Goal: Task Accomplishment & Management: Complete application form

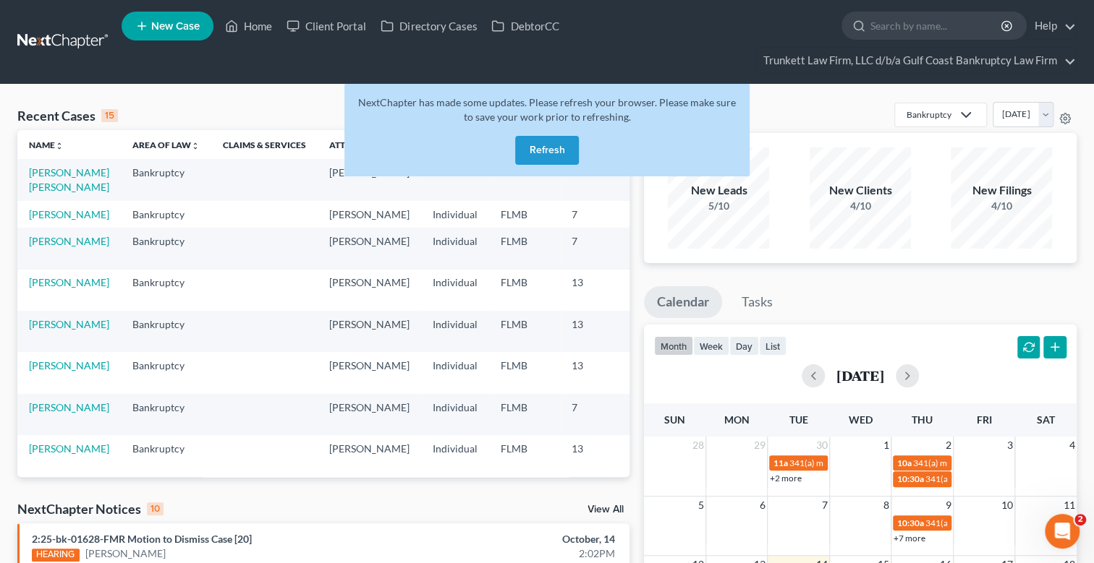
click at [552, 143] on button "Refresh" at bounding box center [547, 150] width 64 height 29
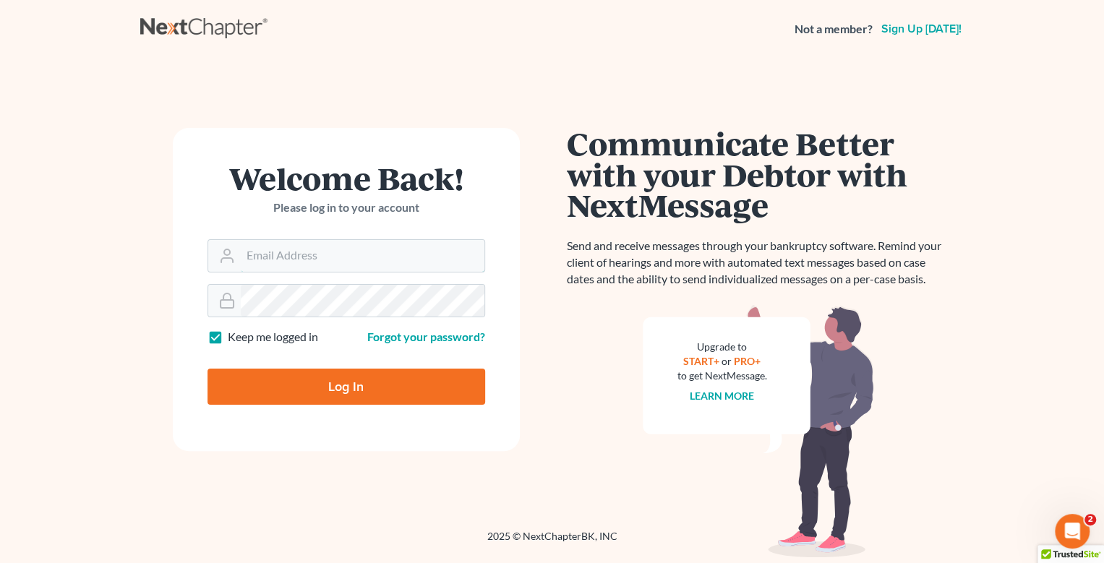
type input "[EMAIL_ADDRESS][DOMAIN_NAME]"
click at [358, 387] on input "Log In" at bounding box center [347, 387] width 278 height 36
type input "Thinking..."
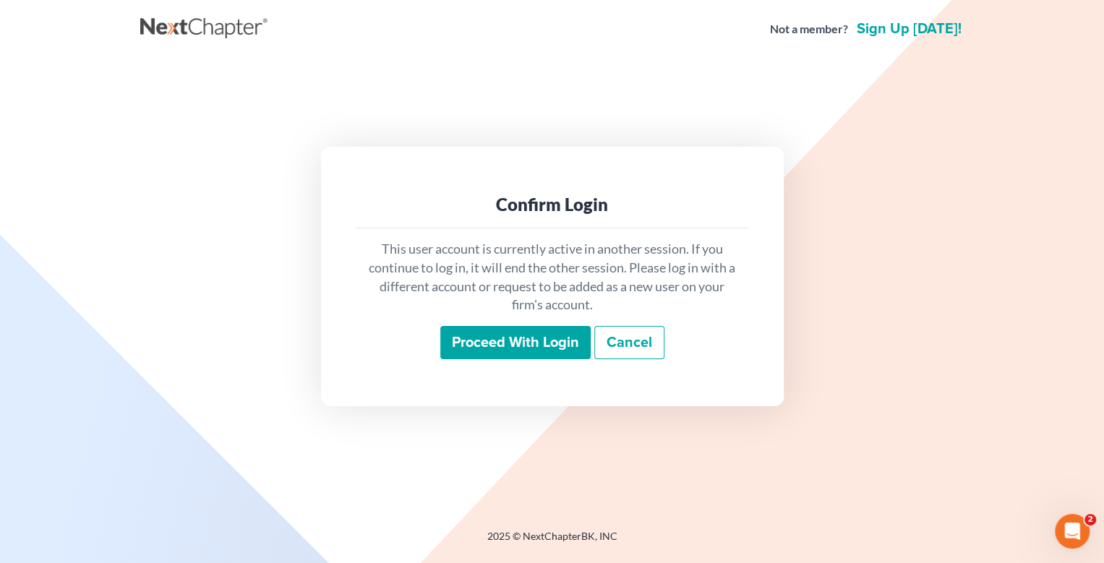
click at [498, 339] on input "Proceed with login" at bounding box center [515, 342] width 150 height 33
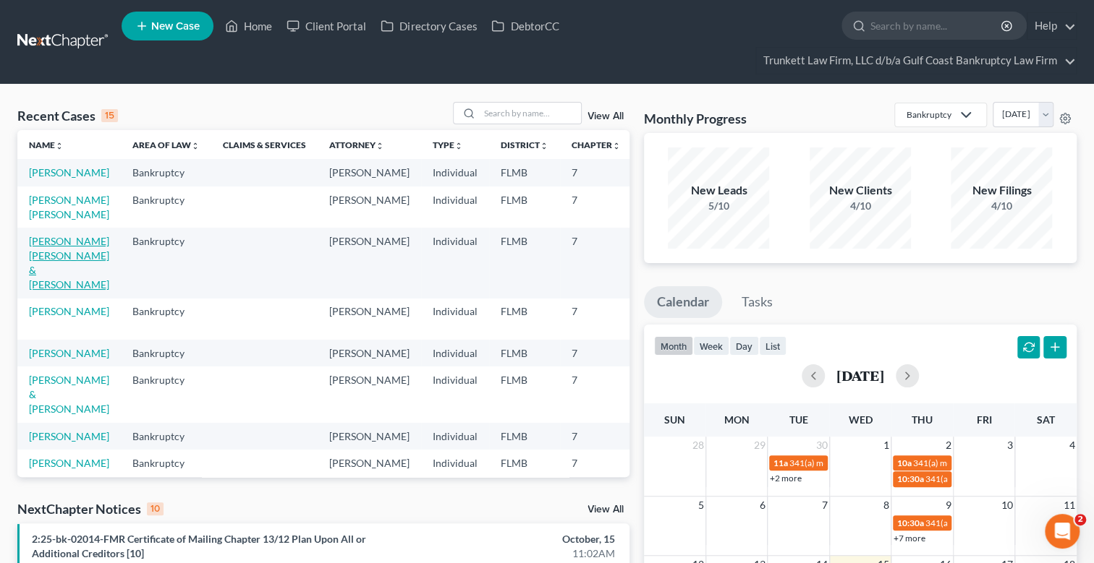
click at [56, 250] on link "[PERSON_NAME] [PERSON_NAME] & [PERSON_NAME]" at bounding box center [69, 263] width 80 height 56
click at [57, 250] on link "[PERSON_NAME] [PERSON_NAME] & [PERSON_NAME]" at bounding box center [69, 263] width 80 height 56
click at [57, 252] on link "[PERSON_NAME] [PERSON_NAME] & [PERSON_NAME]" at bounding box center [69, 263] width 80 height 56
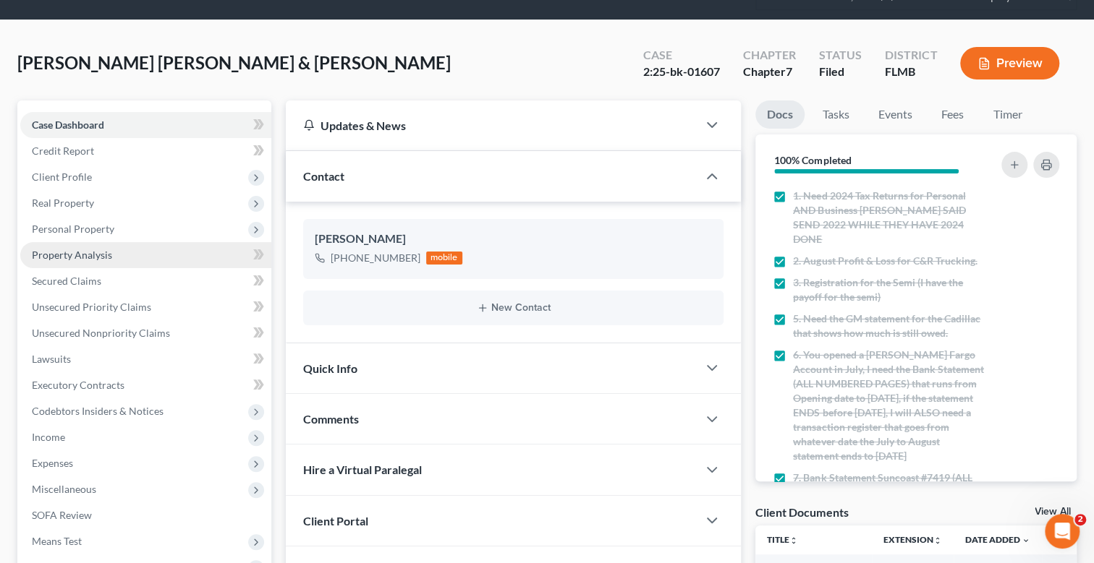
scroll to position [217, 0]
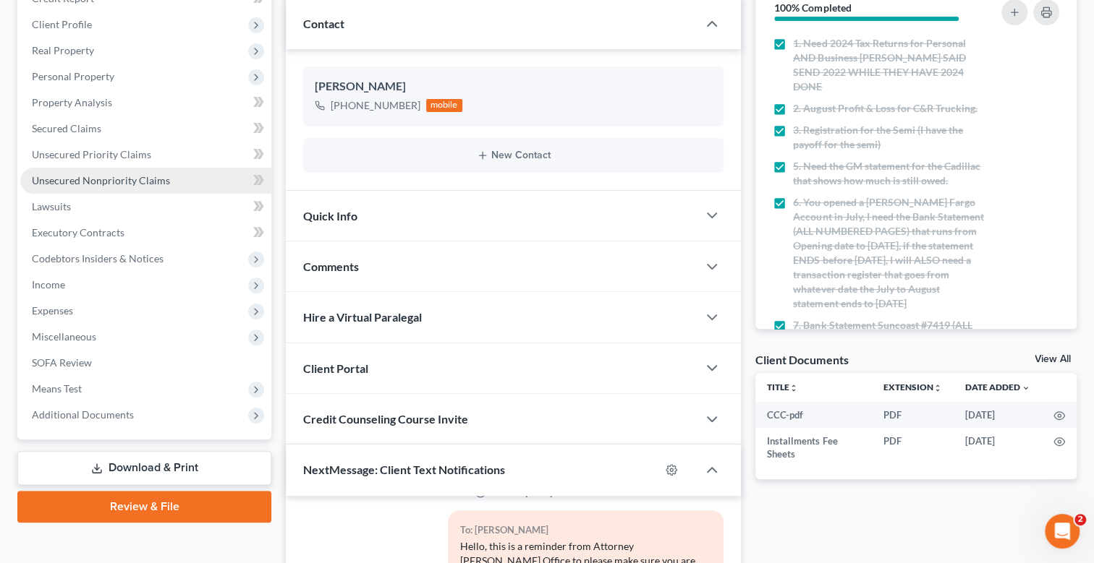
click at [125, 179] on span "Unsecured Nonpriority Claims" at bounding box center [101, 180] width 138 height 12
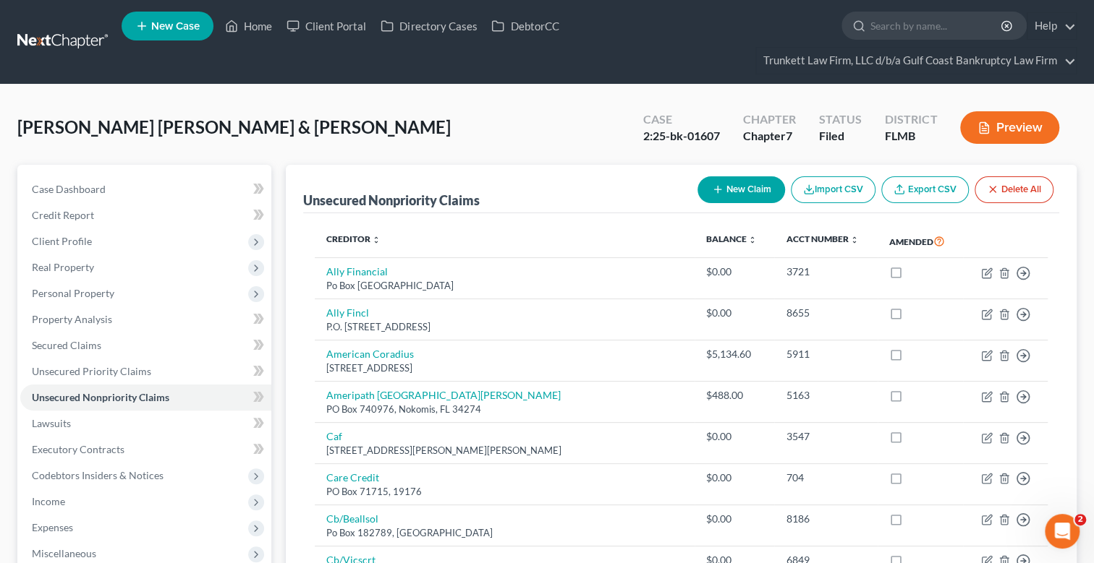
click at [733, 187] on button "New Claim" at bounding box center [741, 189] width 88 height 27
select select "2"
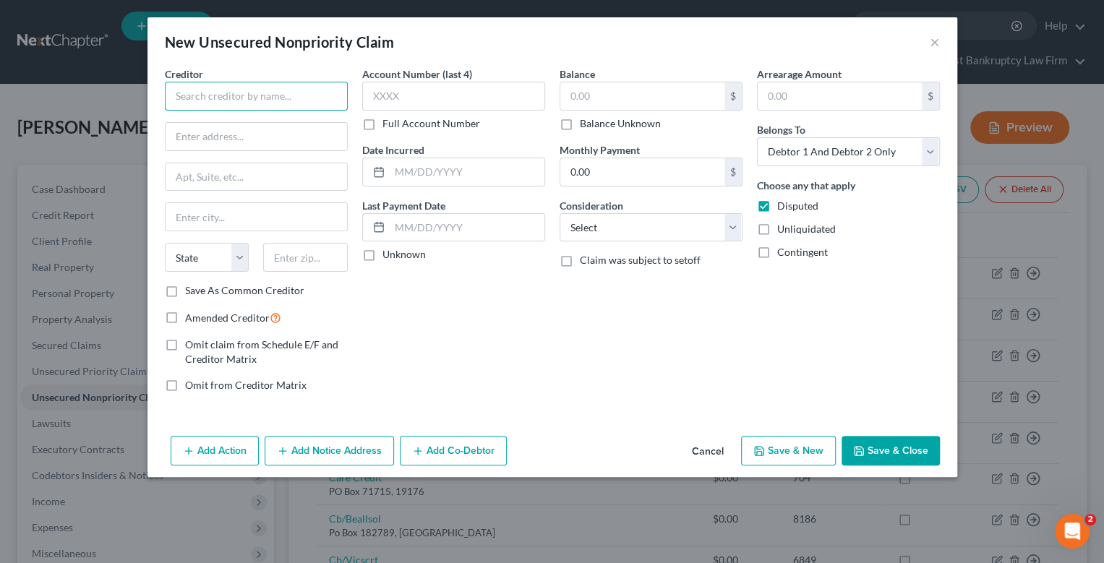
click at [221, 93] on input "text" at bounding box center [256, 96] width 183 height 29
type input "Landstar Ranger, Inc."
type input "Attn Escrow Settlements 2nd Floor"
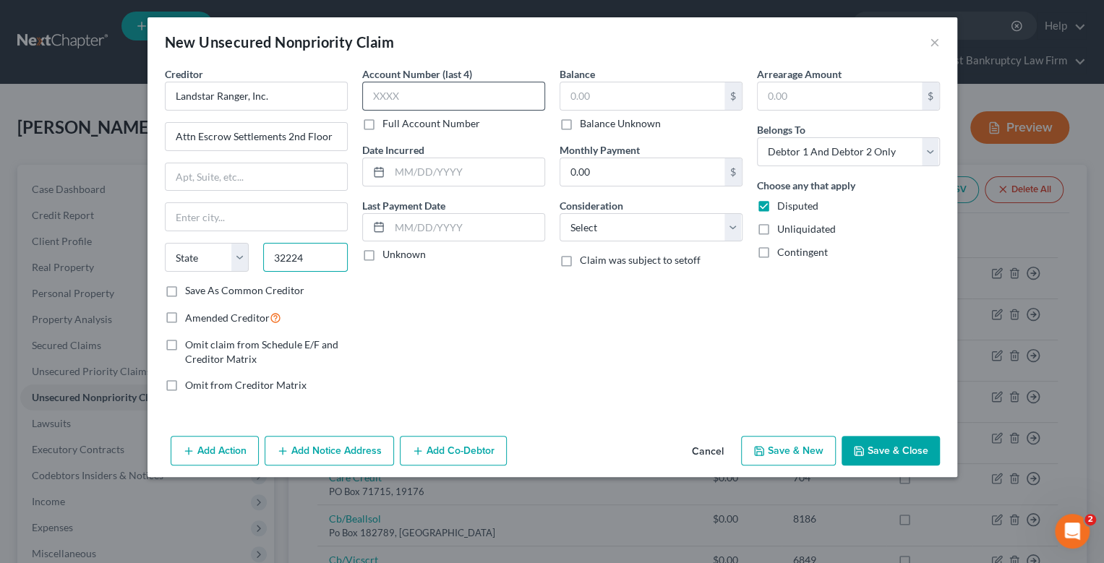
type input "32224"
click at [398, 96] on input "text" at bounding box center [453, 96] width 183 height 29
type input "Jacksonville"
select select "9"
type input "2262"
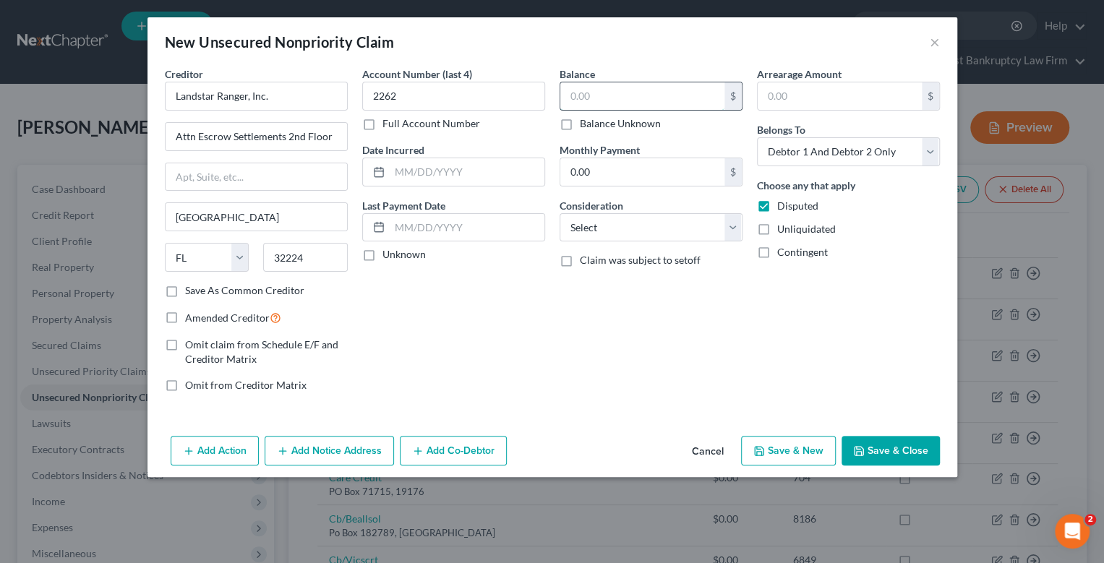
click at [589, 102] on input "text" at bounding box center [643, 95] width 164 height 27
type input "1,432.56"
click at [613, 227] on select "Select Cable / Satellite Services Collection Agency Credit Card Debt Debt Couns…" at bounding box center [651, 227] width 183 height 29
select select "14"
click at [560, 213] on select "Select Cable / Satellite Services Collection Agency Credit Card Debt Debt Couns…" at bounding box center [651, 227] width 183 height 29
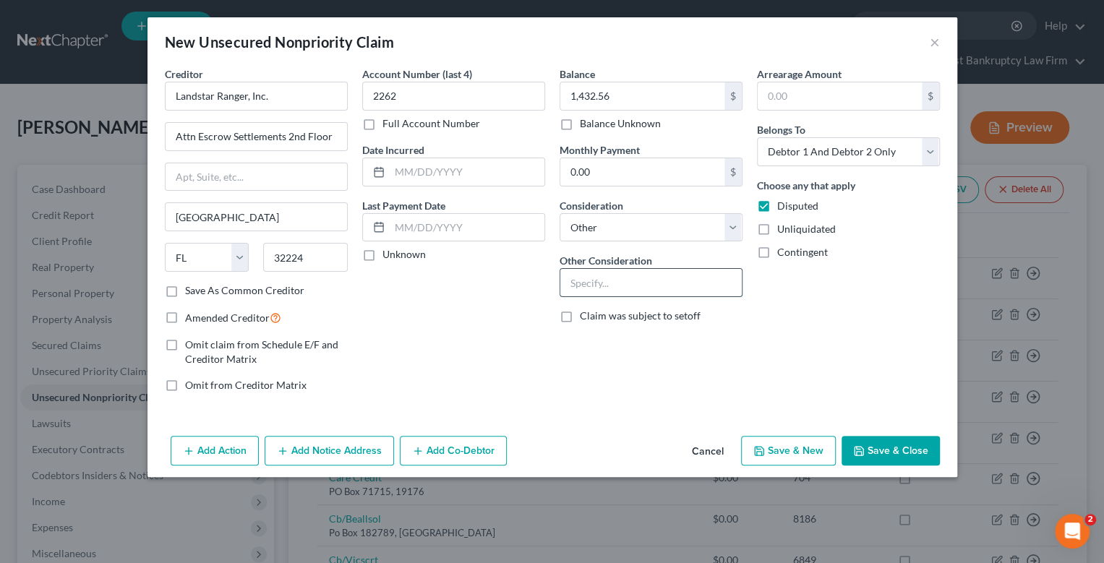
click at [607, 283] on input "text" at bounding box center [652, 282] width 182 height 27
type input "cancelled contract"
click at [898, 446] on button "Save & Close" at bounding box center [891, 451] width 98 height 30
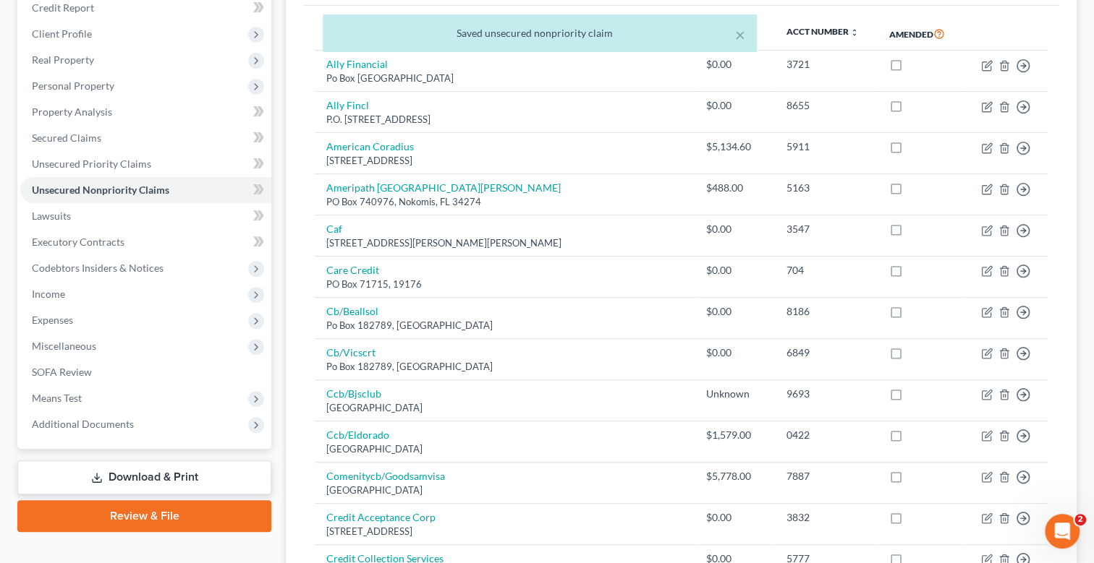
scroll to position [217, 0]
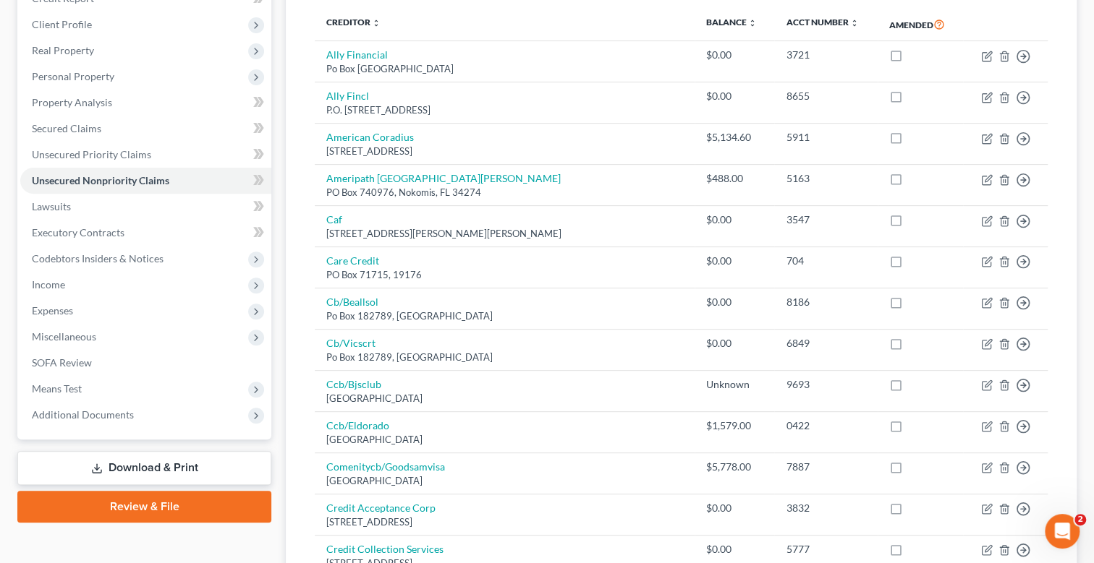
click at [159, 463] on link "Download & Print" at bounding box center [144, 468] width 254 height 34
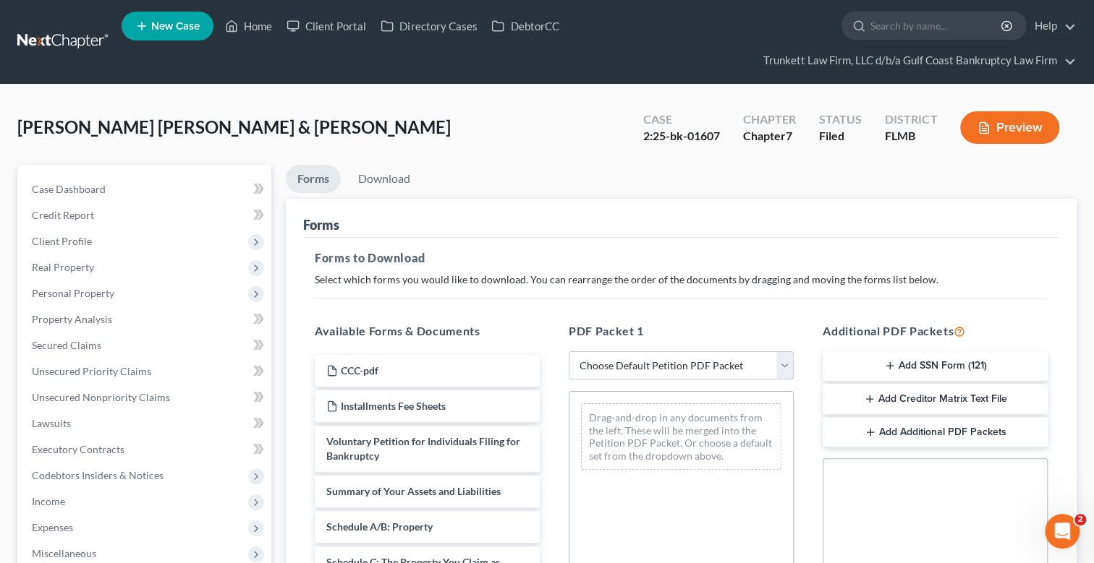
click at [641, 359] on select "Choose Default Petition PDF Packet Complete Bankruptcy Petition (all forms and …" at bounding box center [681, 366] width 225 height 29
select select "2"
click at [569, 352] on select "Choose Default Petition PDF Packet Complete Bankruptcy Petition (all forms and …" at bounding box center [681, 366] width 225 height 29
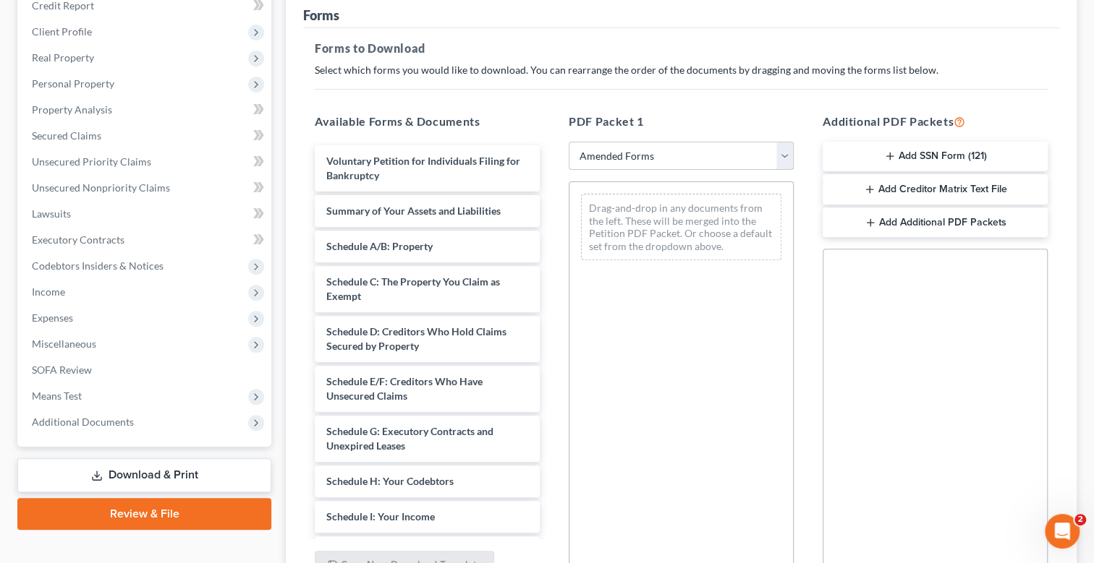
scroll to position [217, 0]
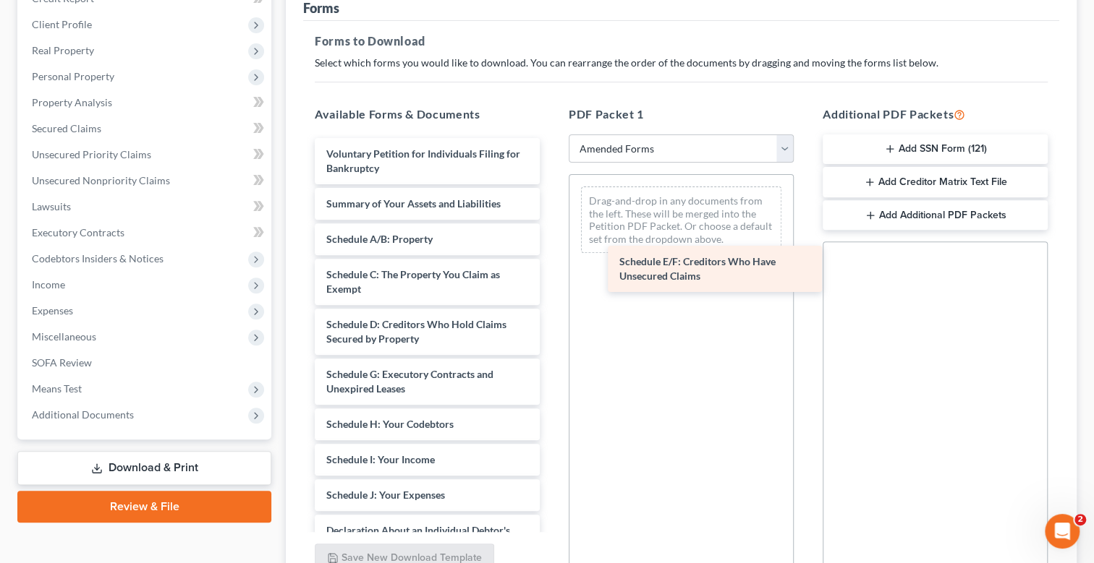
drag, startPoint x: 418, startPoint y: 375, endPoint x: 711, endPoint y: 263, distance: 313.4
click at [551, 263] on div "Schedule E/F: Creditors Who Have Unsecured Claims Voluntary Petition for Indivi…" at bounding box center [427, 502] width 248 height 729
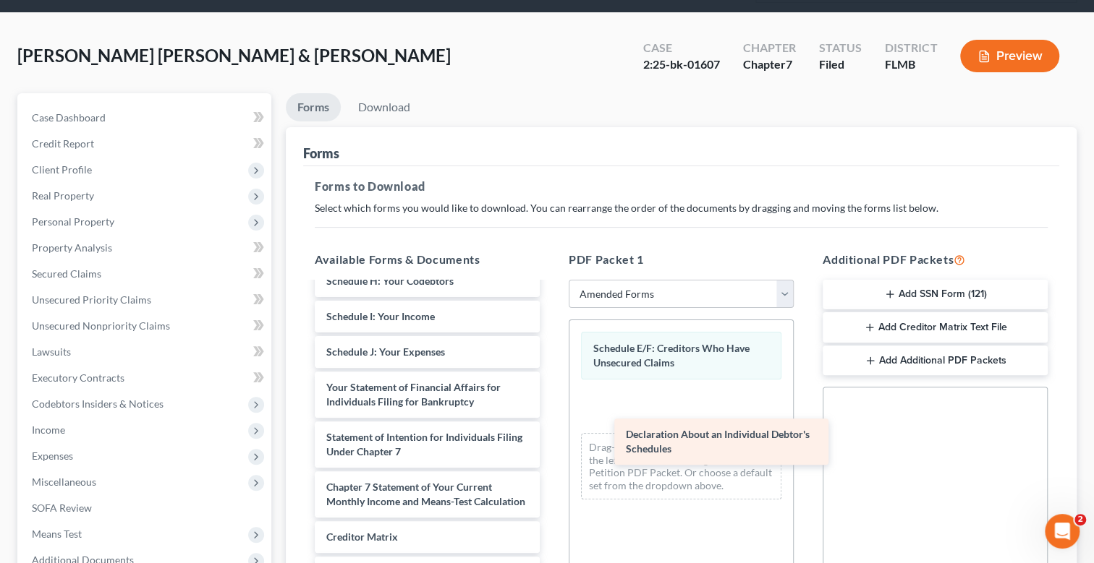
scroll to position [302, 0]
drag, startPoint x: 433, startPoint y: 324, endPoint x: 710, endPoint y: 416, distance: 291.2
click at [551, 416] on div "Declaration About an Individual Debtor's Schedules Voluntary Petition for Indiv…" at bounding box center [427, 334] width 248 height 679
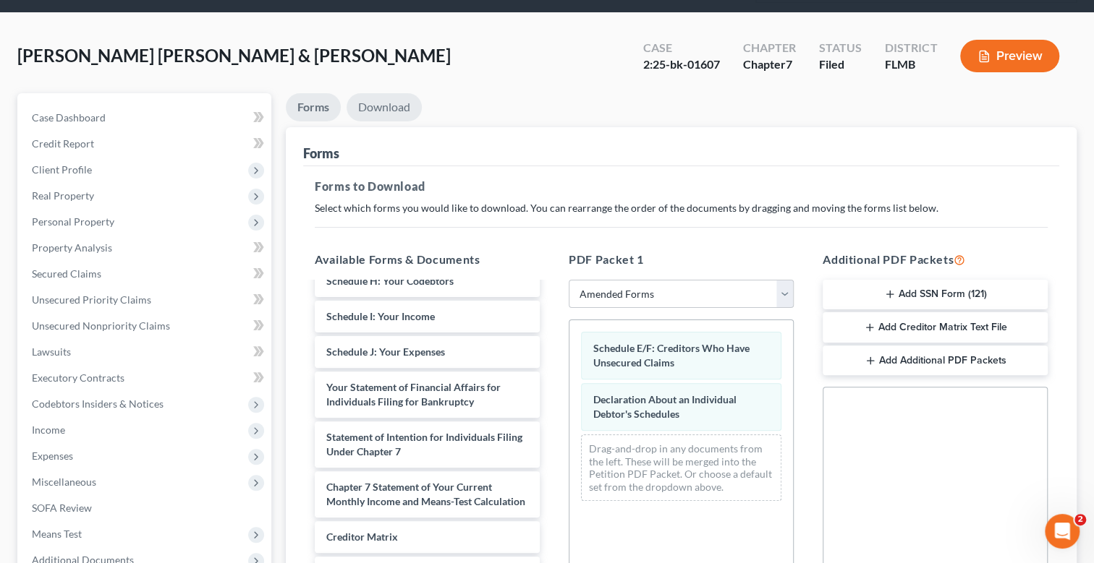
click at [393, 104] on link "Download" at bounding box center [383, 107] width 75 height 28
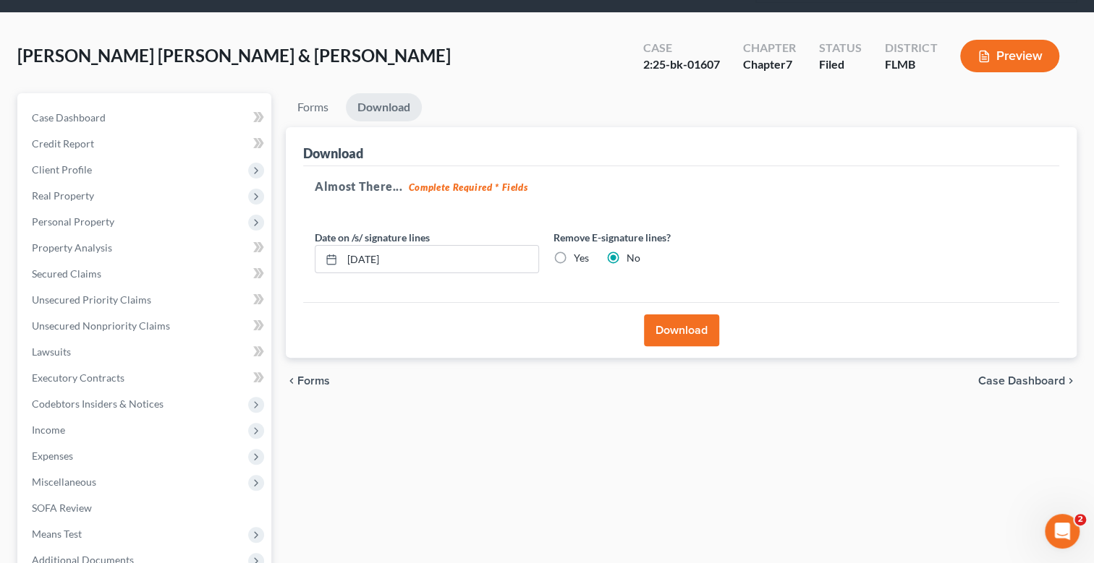
click at [574, 251] on label "Yes" at bounding box center [581, 258] width 15 height 14
click at [579, 251] on input "Yes" at bounding box center [583, 255] width 9 height 9
radio input "true"
click at [626, 255] on label "No" at bounding box center [633, 258] width 14 height 14
click at [632, 255] on input "No" at bounding box center [636, 255] width 9 height 9
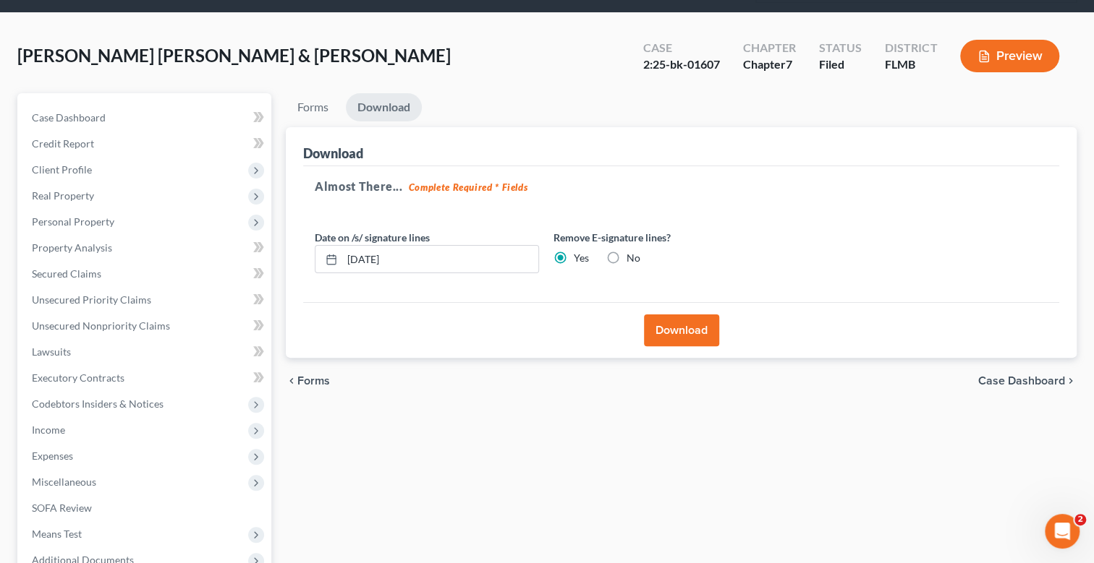
radio input "true"
radio input "false"
click at [687, 328] on button "Download" at bounding box center [681, 331] width 75 height 32
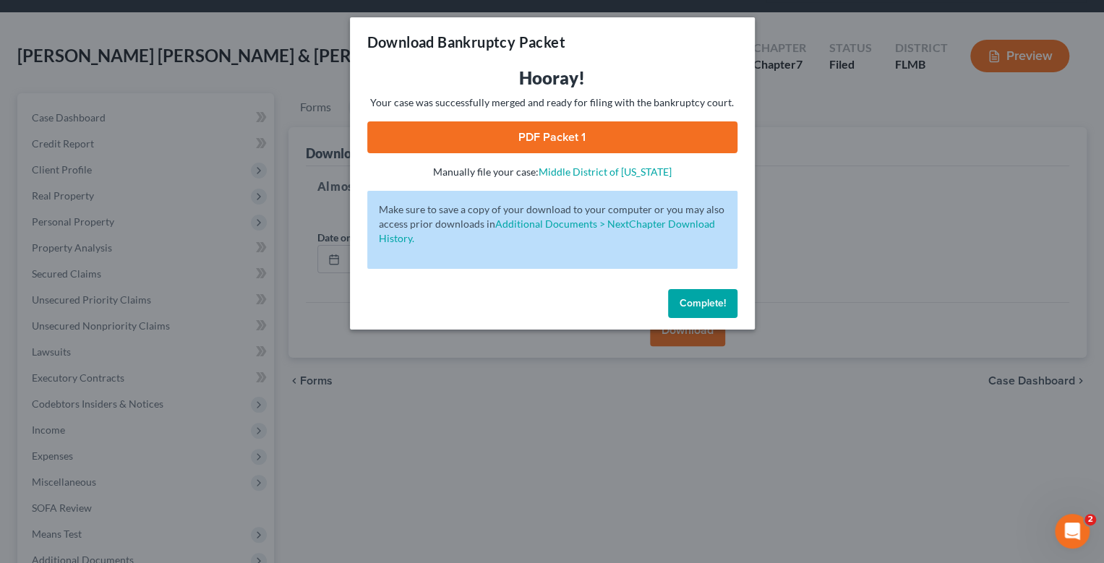
click at [562, 141] on link "PDF Packet 1" at bounding box center [552, 138] width 370 height 32
drag, startPoint x: 686, startPoint y: 288, endPoint x: 694, endPoint y: 292, distance: 9.7
click at [686, 288] on div "Complete!" at bounding box center [552, 307] width 405 height 46
click at [695, 293] on button "Complete!" at bounding box center [702, 303] width 69 height 29
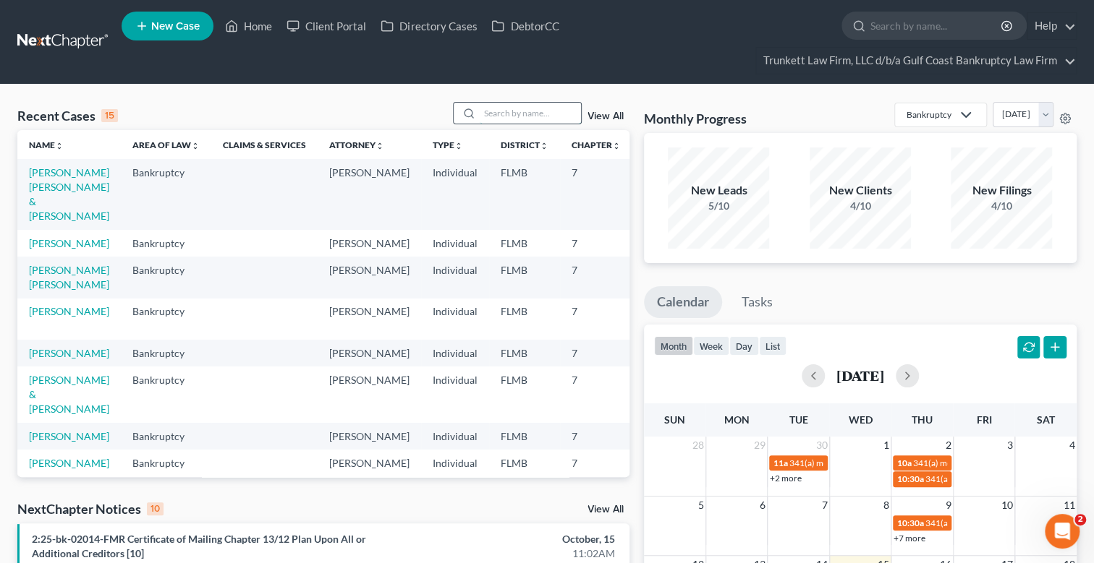
click at [517, 115] on input "search" at bounding box center [530, 113] width 101 height 21
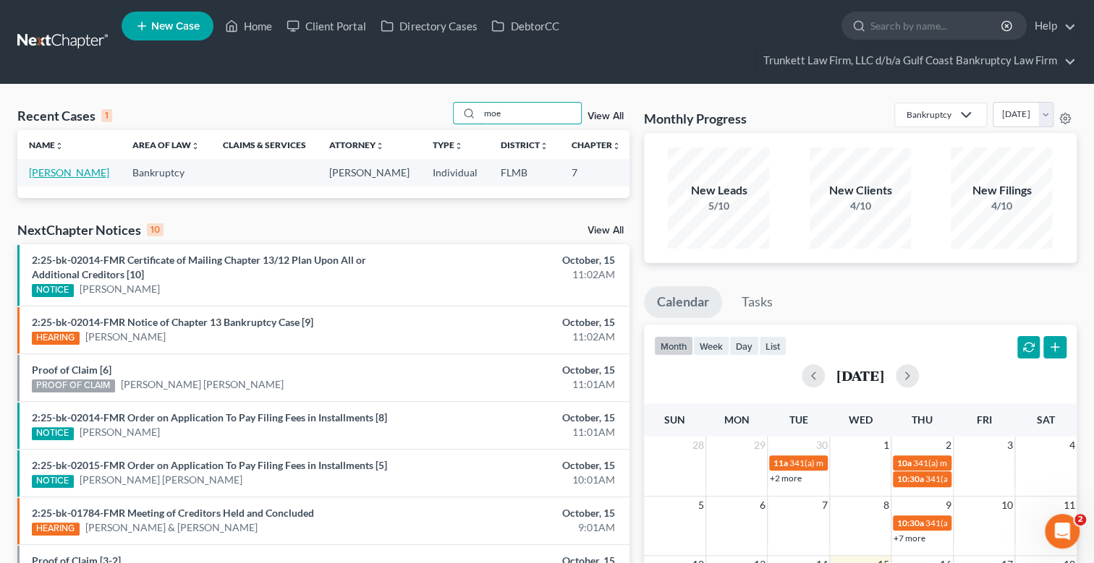
type input "moe"
click at [40, 170] on link "[PERSON_NAME]" at bounding box center [69, 172] width 80 height 12
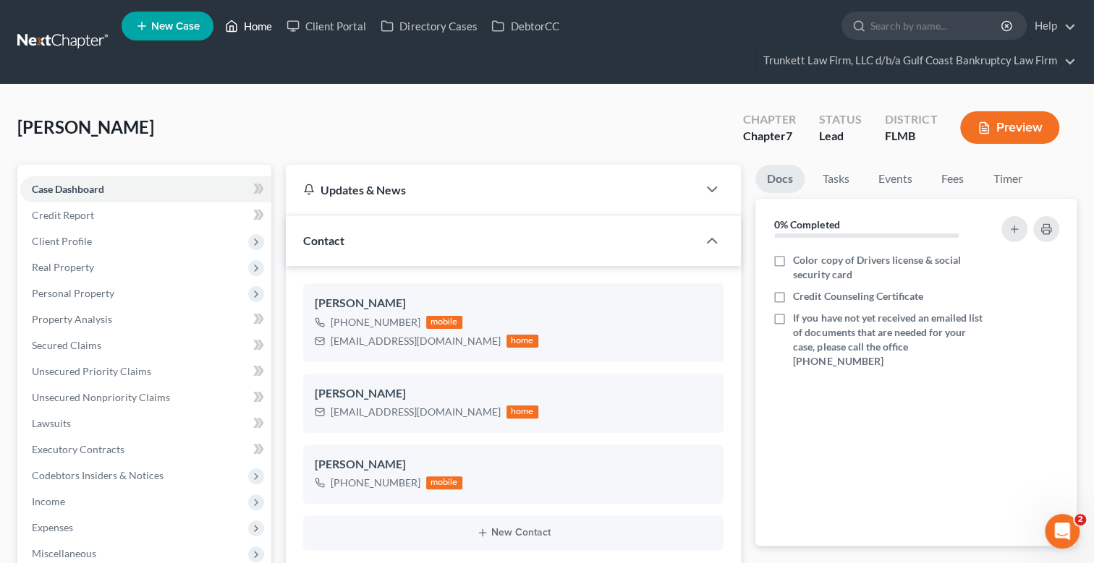
click at [253, 28] on link "Home" at bounding box center [248, 26] width 61 height 26
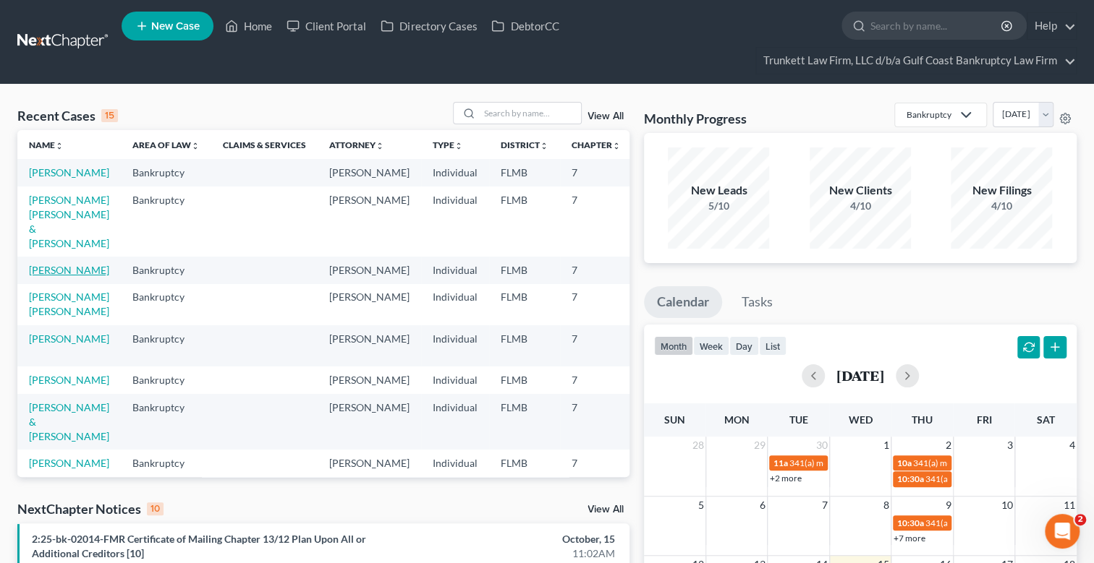
click at [64, 276] on link "[PERSON_NAME]" at bounding box center [69, 270] width 80 height 12
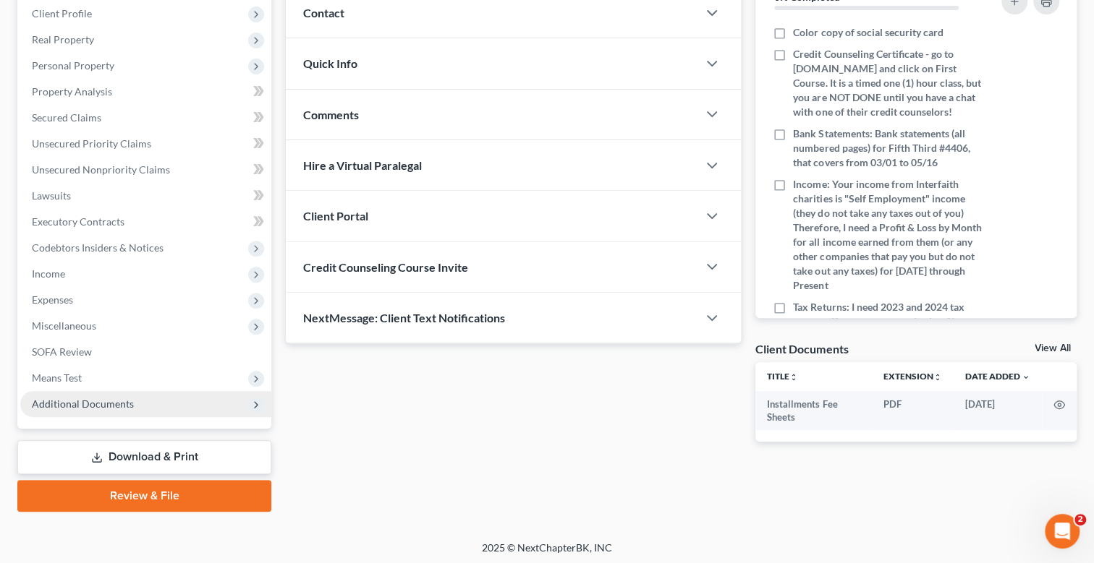
scroll to position [229, 0]
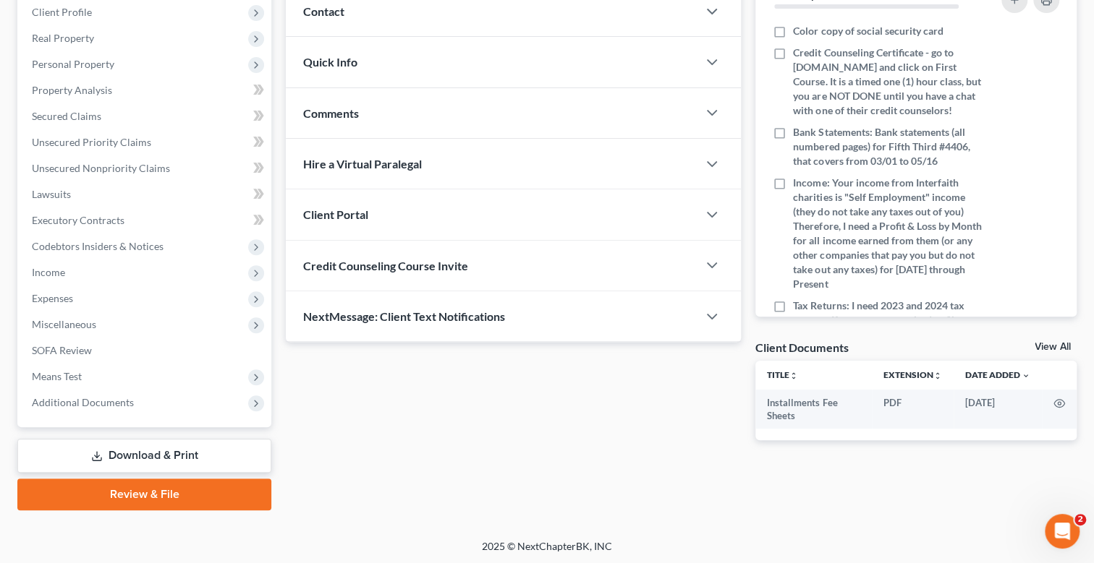
click at [151, 451] on link "Download & Print" at bounding box center [144, 456] width 254 height 34
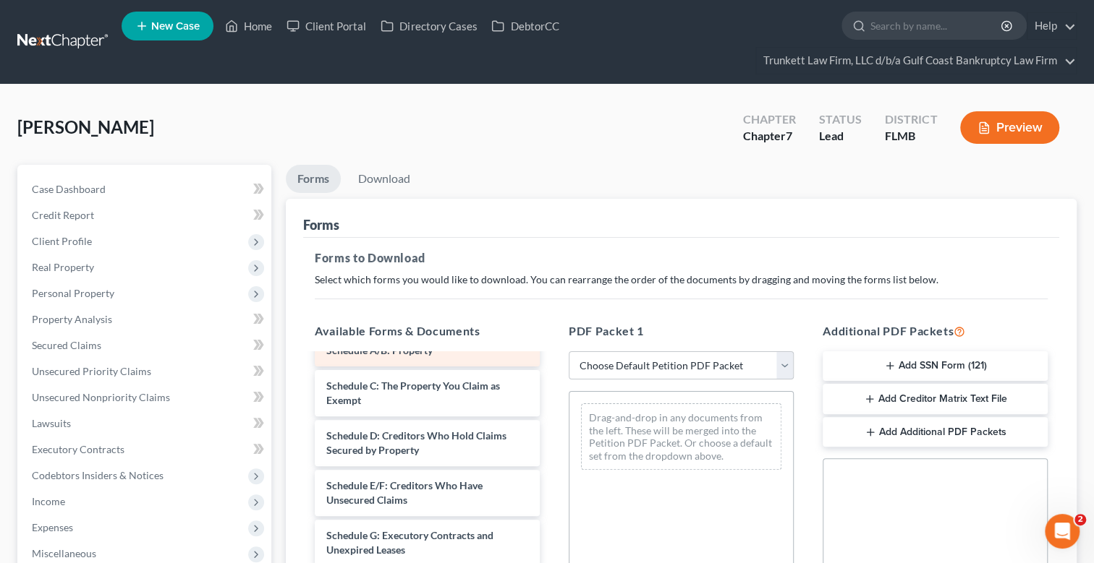
scroll to position [144, 0]
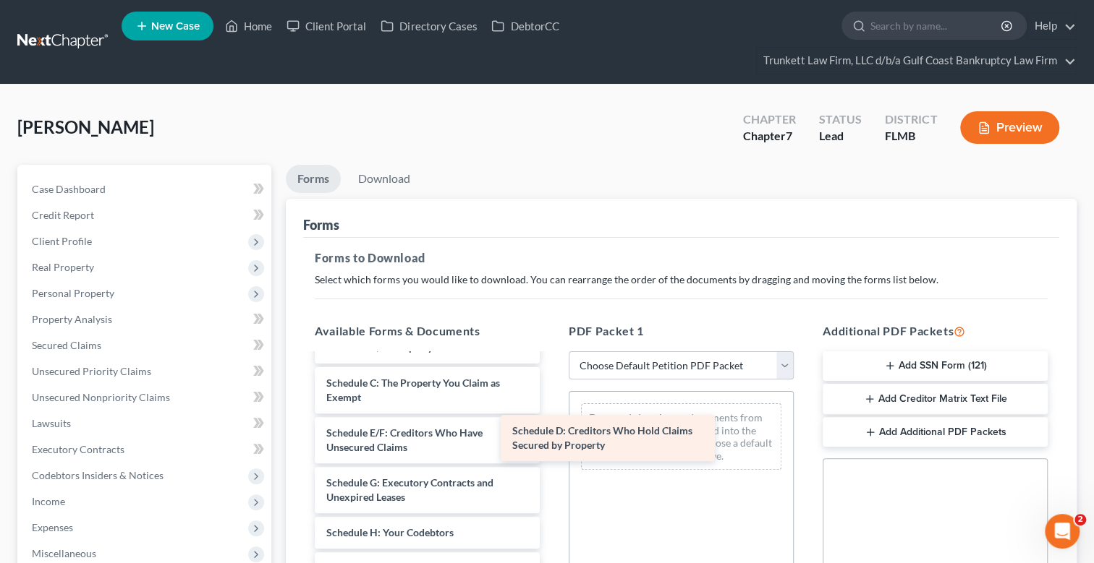
drag, startPoint x: 452, startPoint y: 433, endPoint x: 626, endPoint y: 440, distance: 173.7
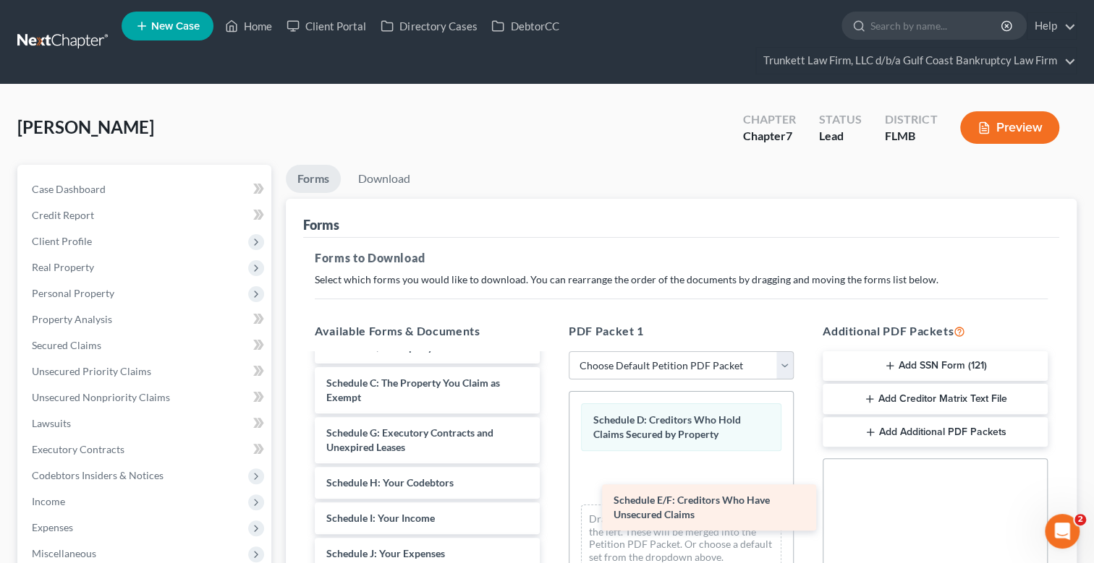
drag, startPoint x: 435, startPoint y: 433, endPoint x: 712, endPoint y: 496, distance: 283.4
click at [551, 496] on div "Schedule E/F: Creditors Who Have Unsecured Claims Installments Fee Sheets Volun…" at bounding box center [427, 568] width 248 height 715
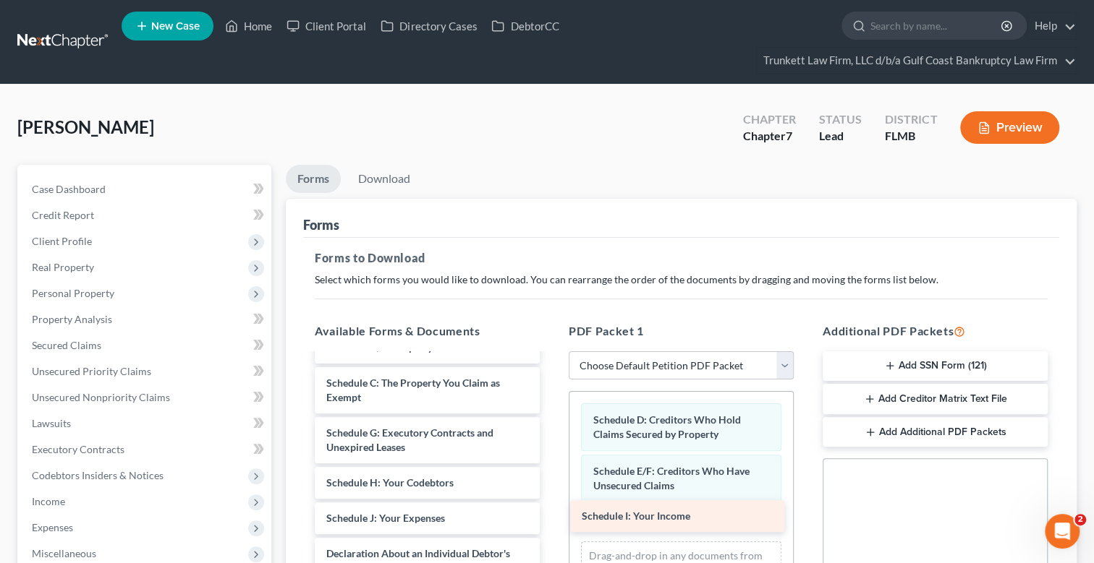
drag, startPoint x: 426, startPoint y: 514, endPoint x: 680, endPoint y: 514, distance: 253.9
click at [551, 514] on div "Schedule I: Your Income Installments Fee Sheets Voluntary Petition for Individu…" at bounding box center [427, 550] width 248 height 679
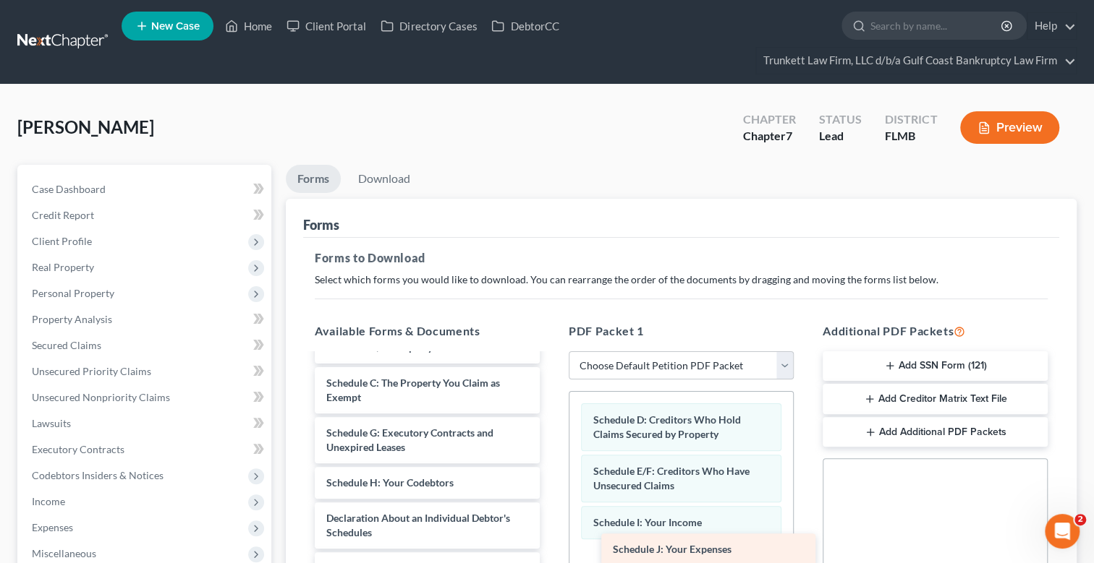
drag, startPoint x: 433, startPoint y: 518, endPoint x: 718, endPoint y: 550, distance: 286.8
click at [551, 550] on div "Schedule J: Your Expenses Installments Fee Sheets Voluntary Petition for Indivi…" at bounding box center [427, 533] width 248 height 644
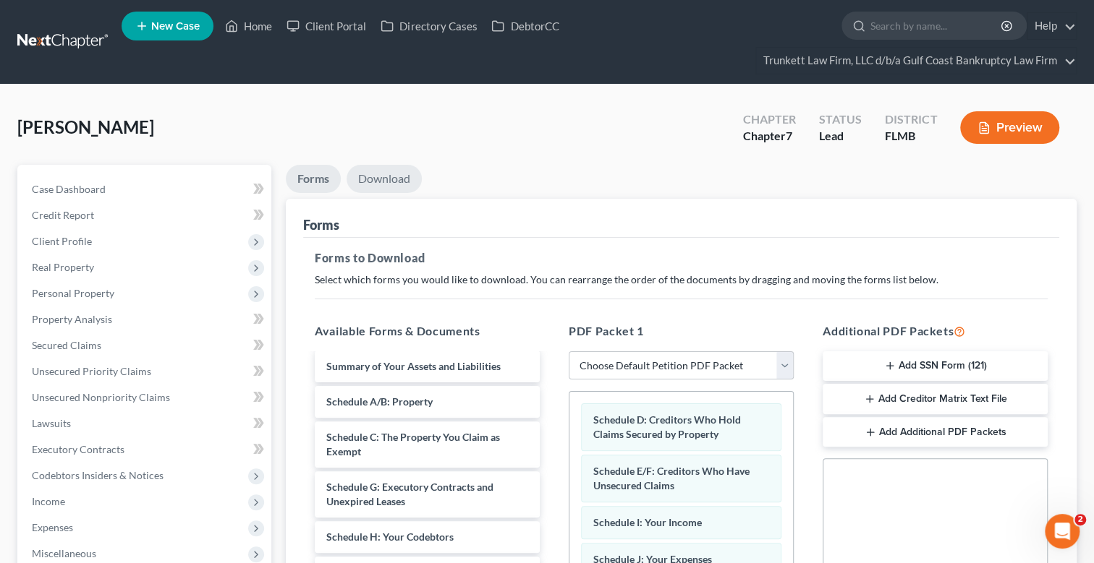
scroll to position [0, 0]
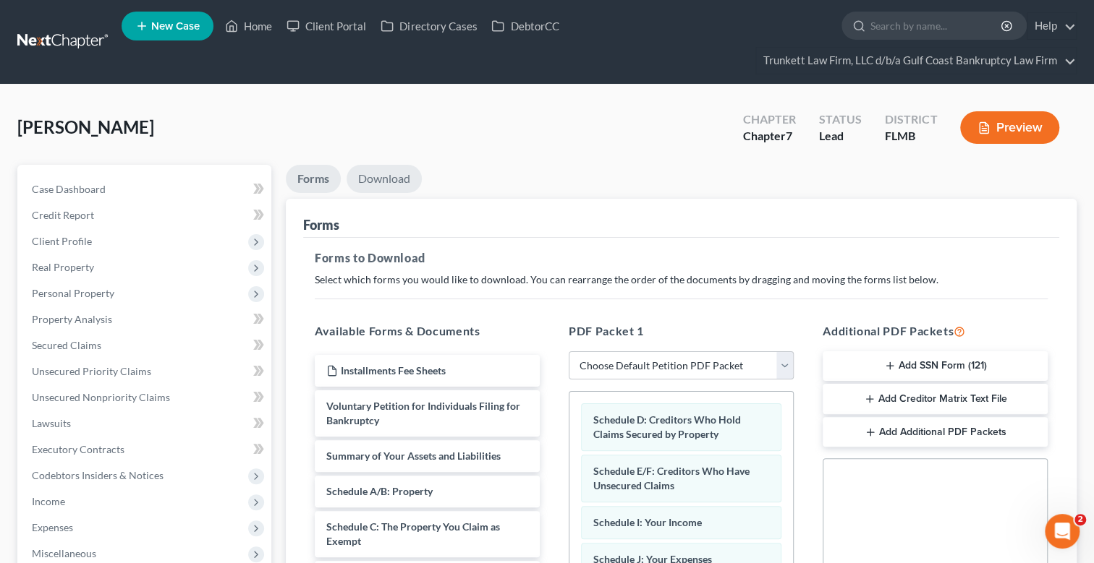
click at [372, 168] on link "Download" at bounding box center [383, 179] width 75 height 28
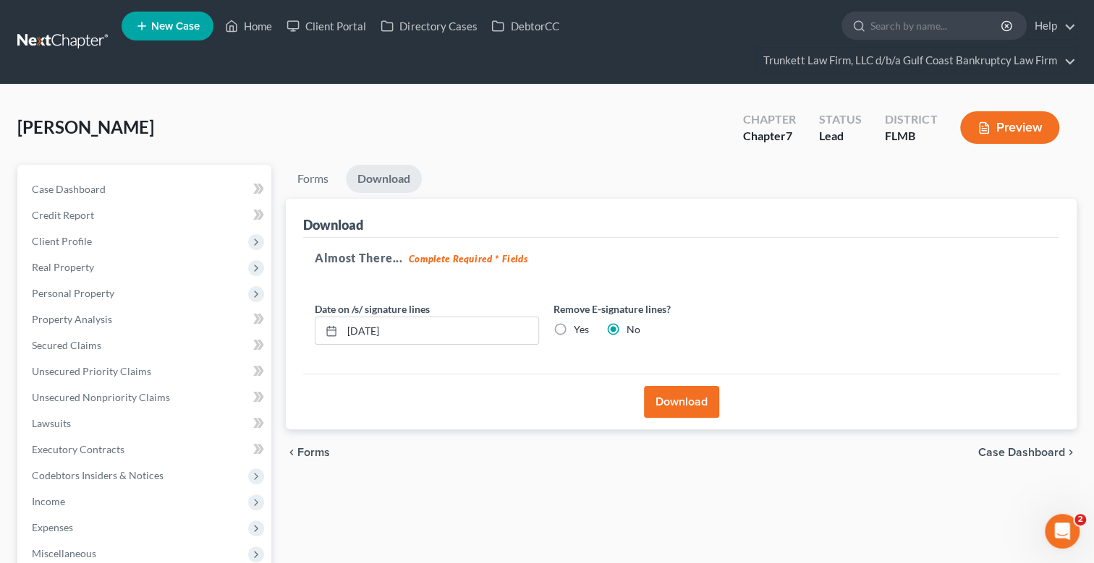
click at [681, 399] on button "Download" at bounding box center [681, 402] width 75 height 32
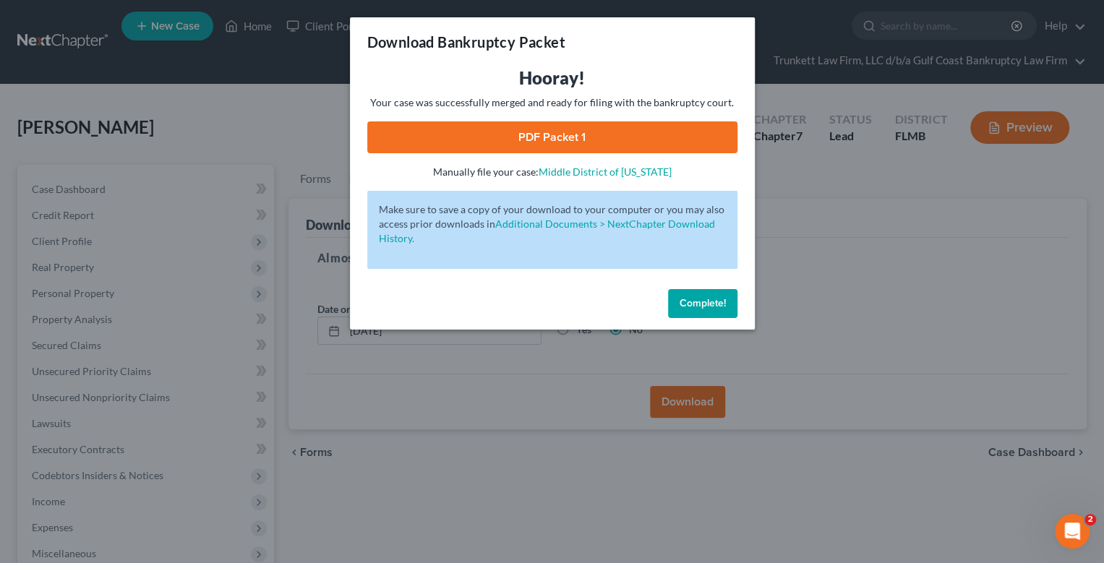
click at [532, 135] on link "PDF Packet 1" at bounding box center [552, 138] width 370 height 32
click at [706, 304] on span "Complete!" at bounding box center [703, 303] width 46 height 12
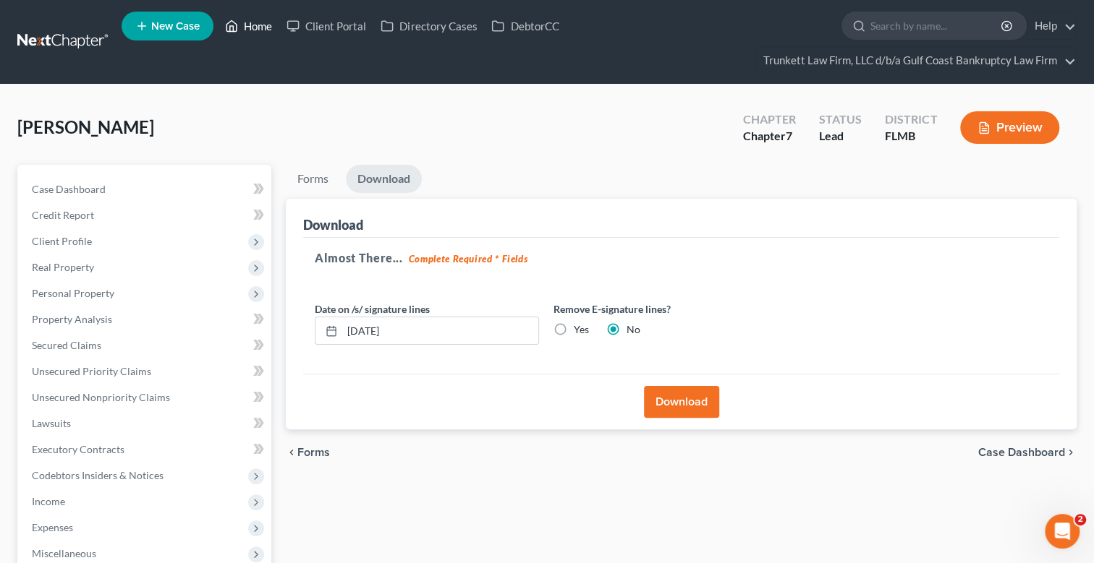
click at [252, 27] on link "Home" at bounding box center [248, 26] width 61 height 26
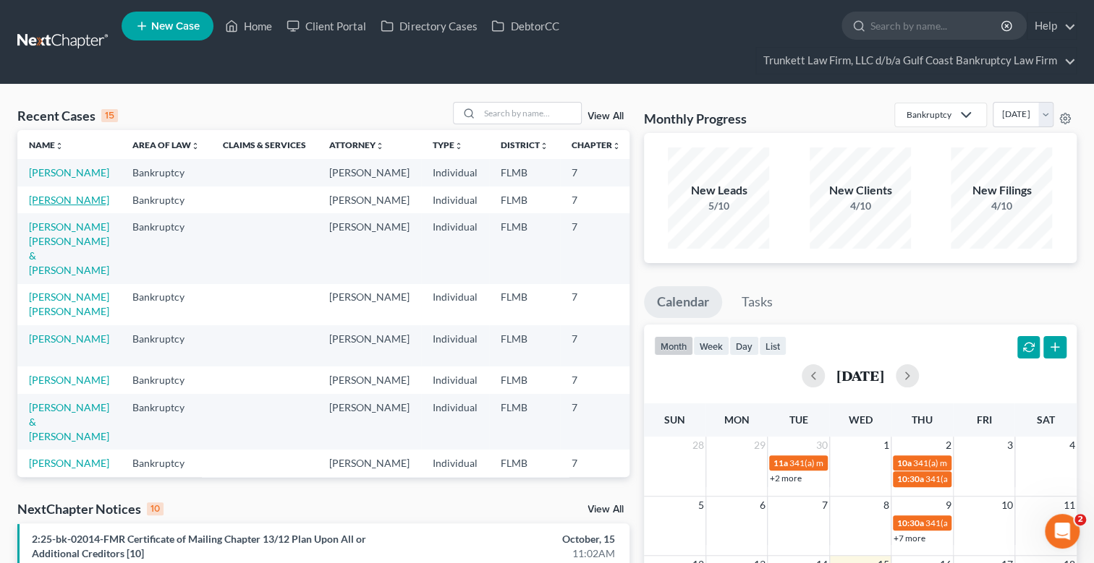
click at [59, 206] on link "[PERSON_NAME]" at bounding box center [69, 200] width 80 height 12
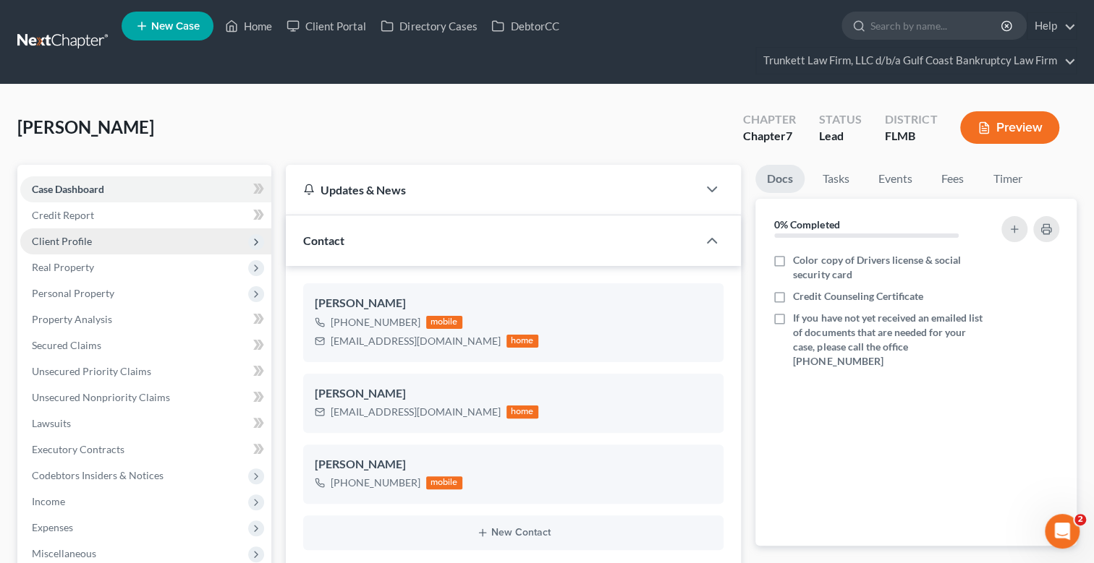
click at [85, 239] on span "Client Profile" at bounding box center [62, 241] width 60 height 12
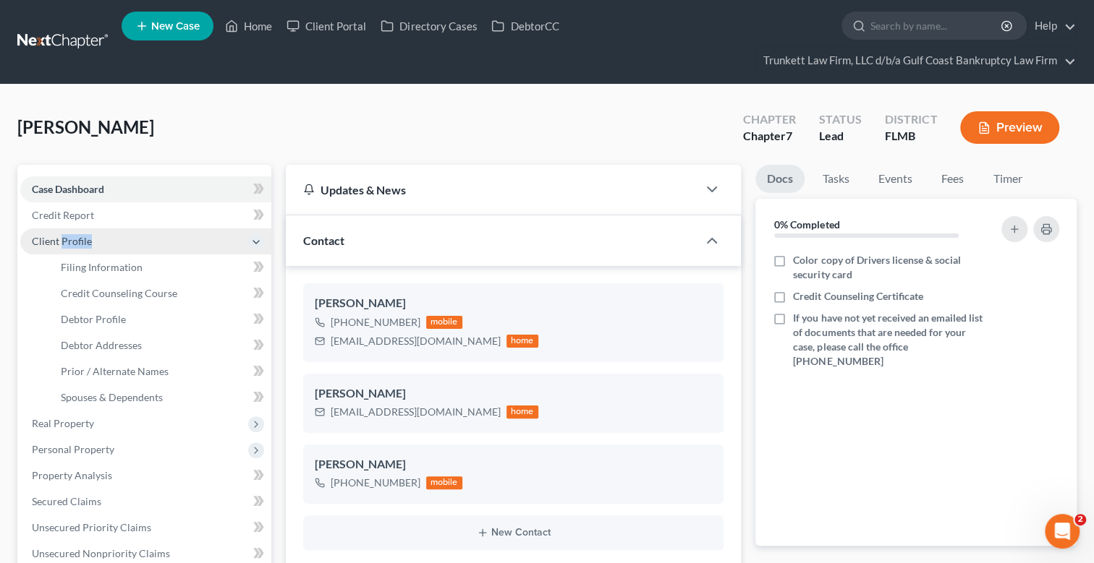
click at [85, 239] on span "Client Profile" at bounding box center [62, 241] width 60 height 12
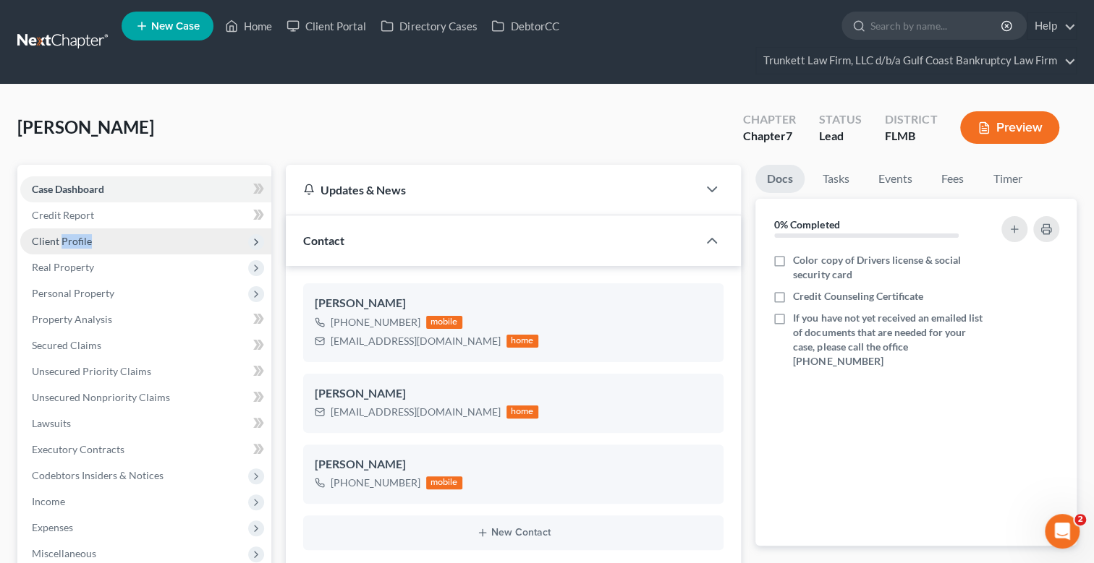
click at [69, 232] on span "Client Profile" at bounding box center [145, 242] width 251 height 26
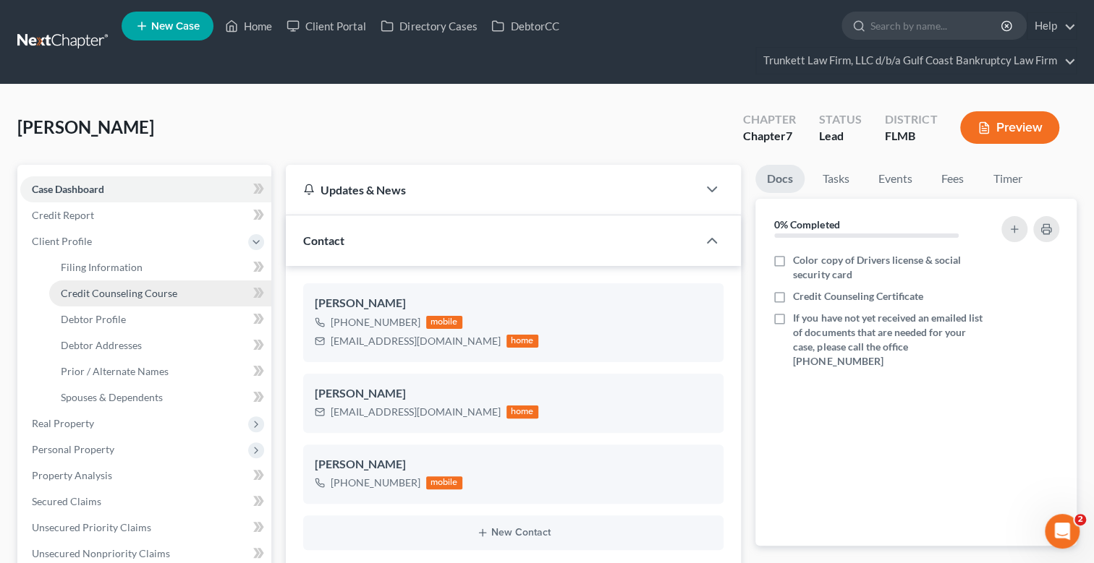
drag, startPoint x: 116, startPoint y: 290, endPoint x: 268, endPoint y: 291, distance: 151.9
click at [116, 290] on span "Credit Counseling Course" at bounding box center [119, 293] width 116 height 12
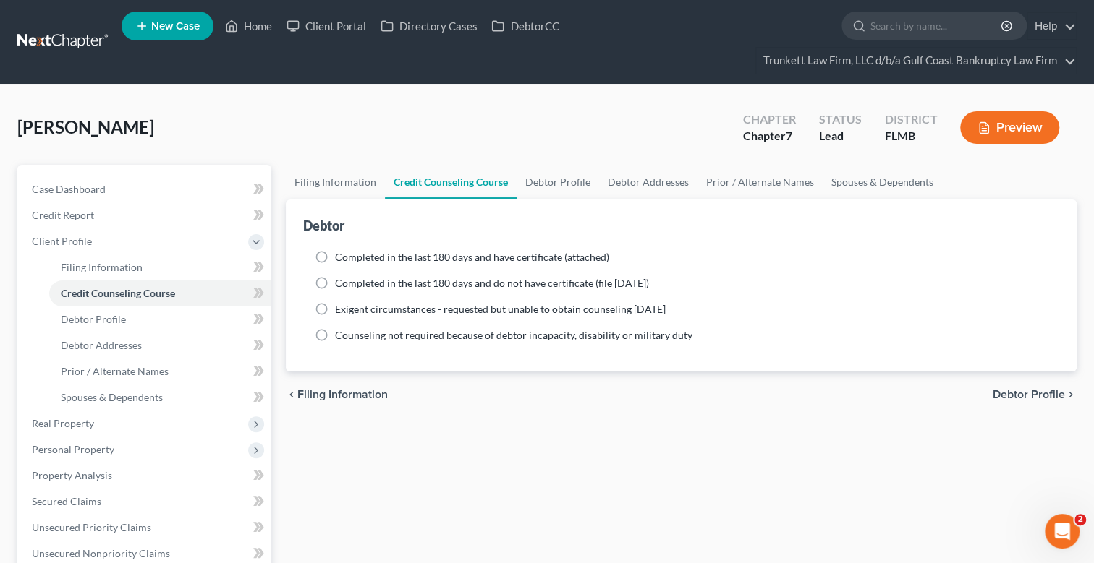
click at [335, 255] on label "Completed in the last 180 days and have certificate (attached)" at bounding box center [472, 257] width 274 height 14
click at [341, 255] on input "Completed in the last 180 days and have certificate (attached)" at bounding box center [345, 254] width 9 height 9
radio input "true"
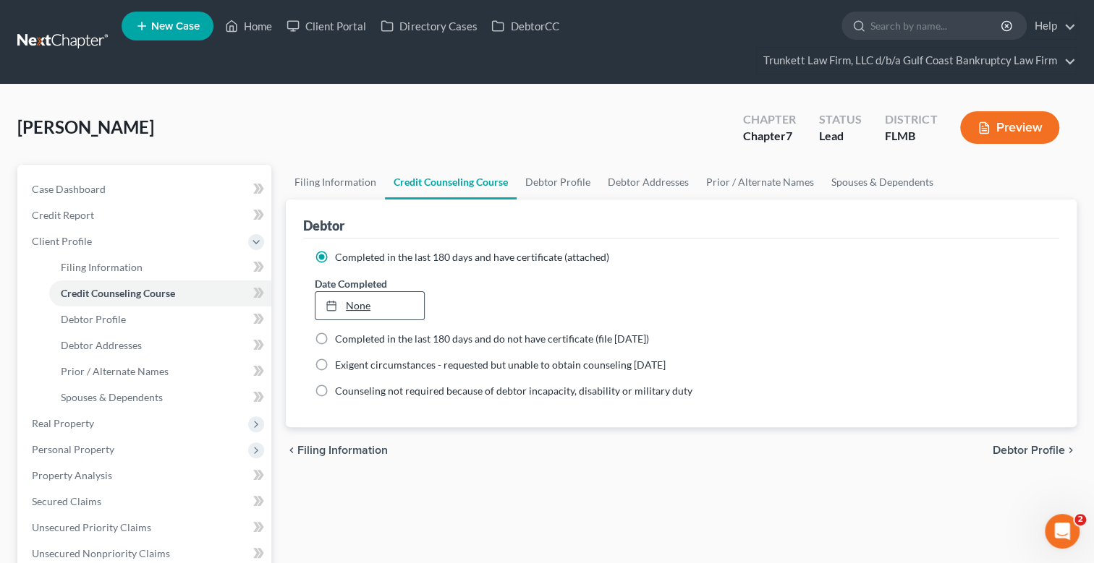
click at [361, 299] on link "None" at bounding box center [369, 305] width 108 height 27
type input "[DATE]"
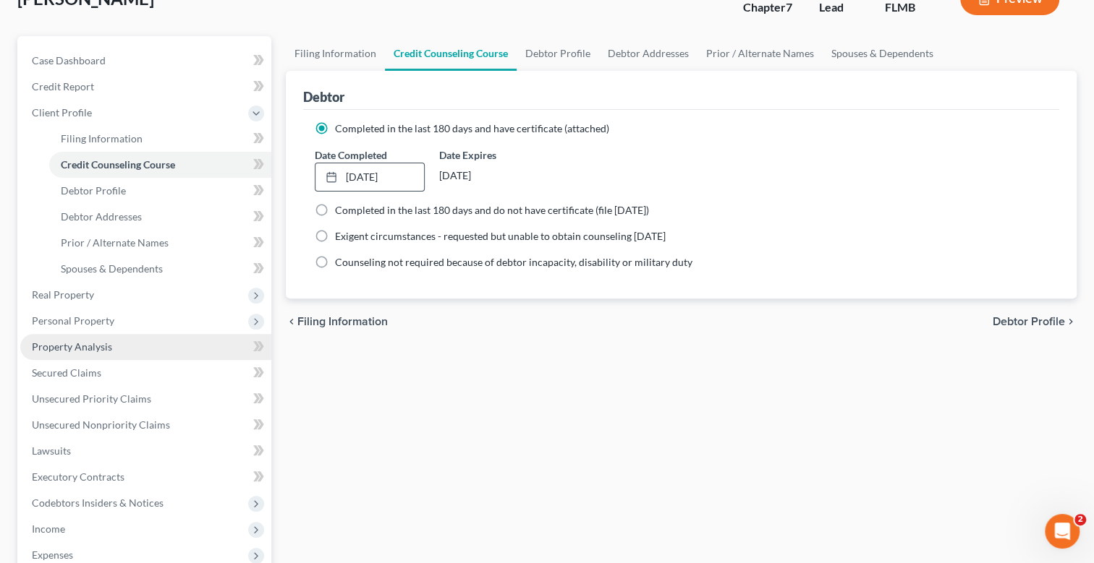
scroll to position [144, 0]
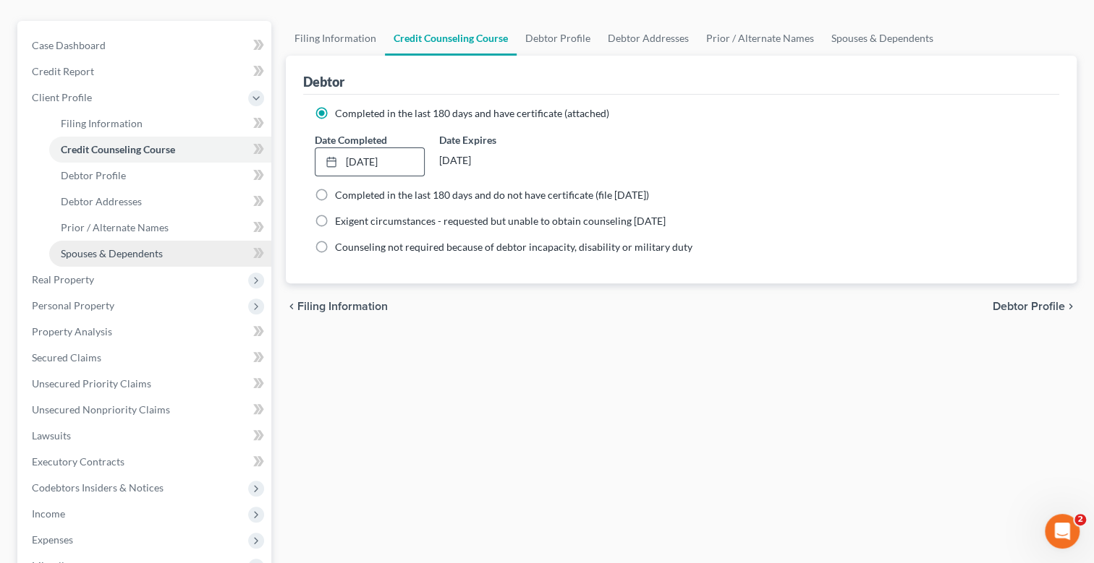
click at [130, 249] on span "Spouses & Dependents" at bounding box center [112, 253] width 102 height 12
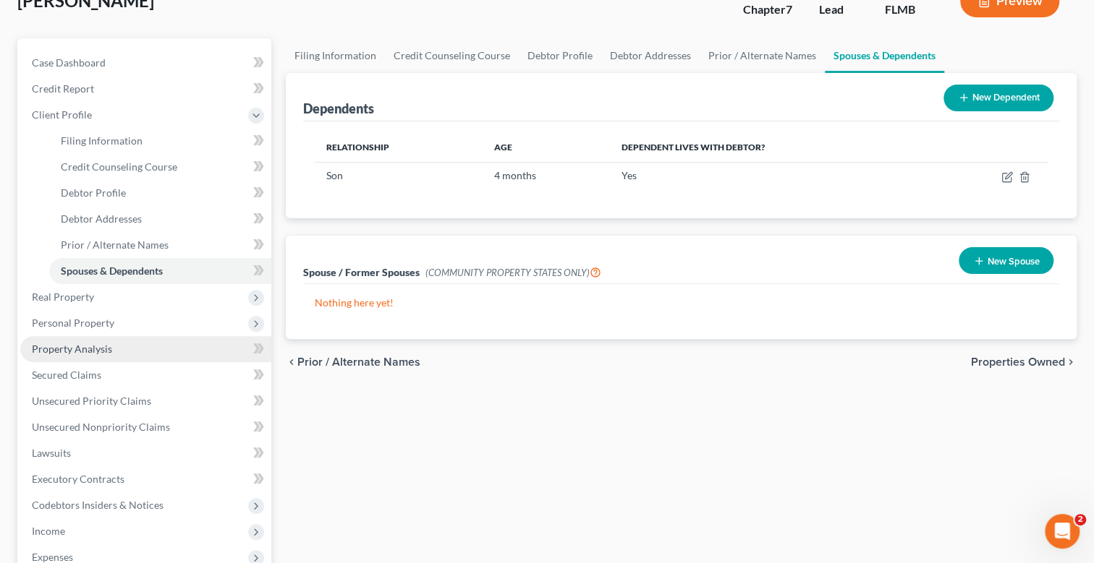
scroll to position [144, 0]
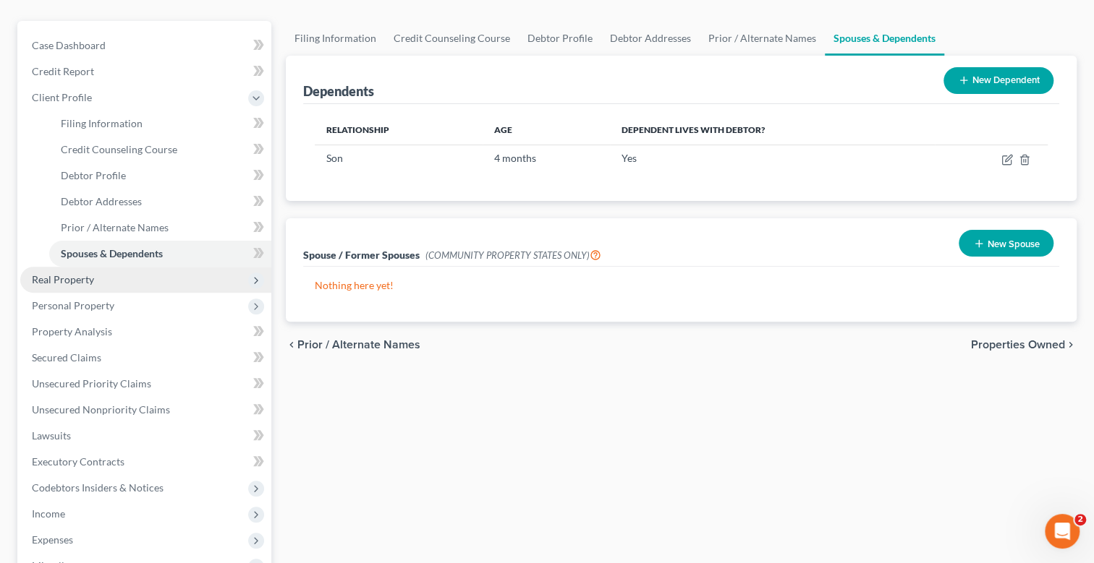
click at [83, 278] on span "Real Property" at bounding box center [63, 279] width 62 height 12
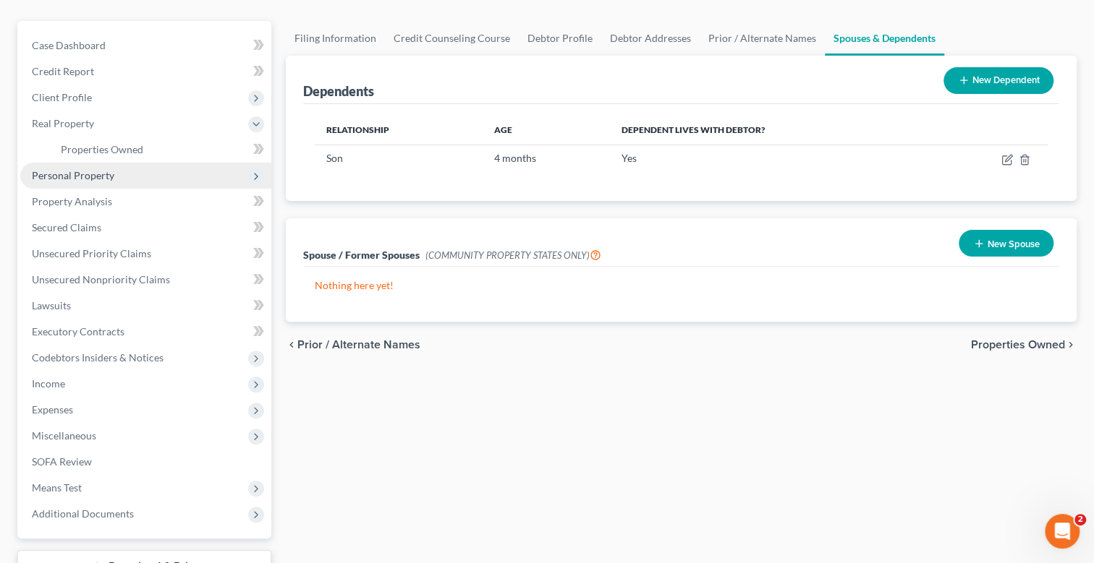
click at [101, 176] on span "Personal Property" at bounding box center [73, 175] width 82 height 12
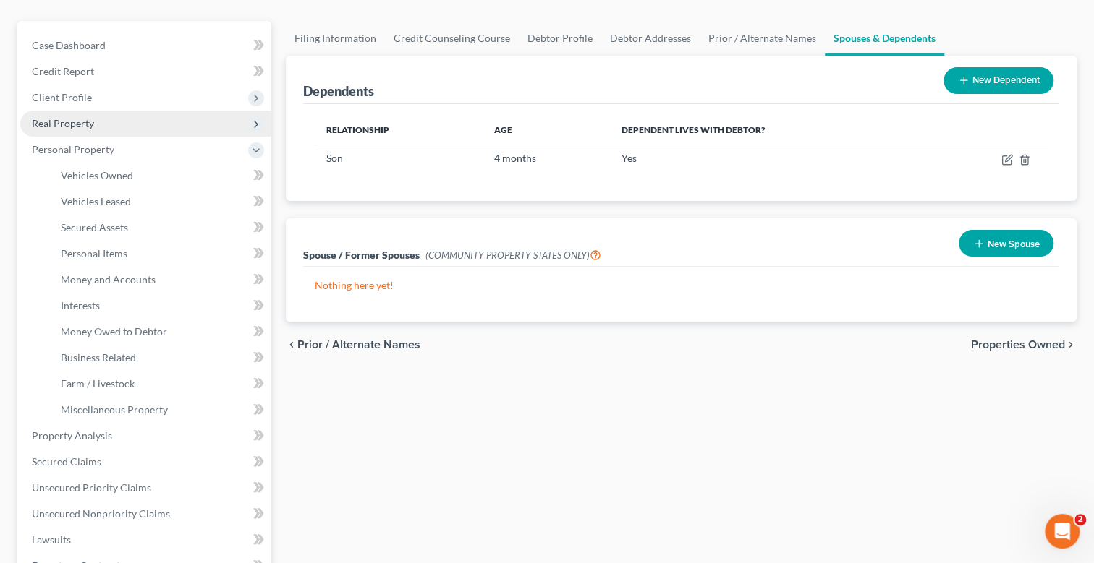
click at [93, 124] on span "Real Property" at bounding box center [145, 124] width 251 height 26
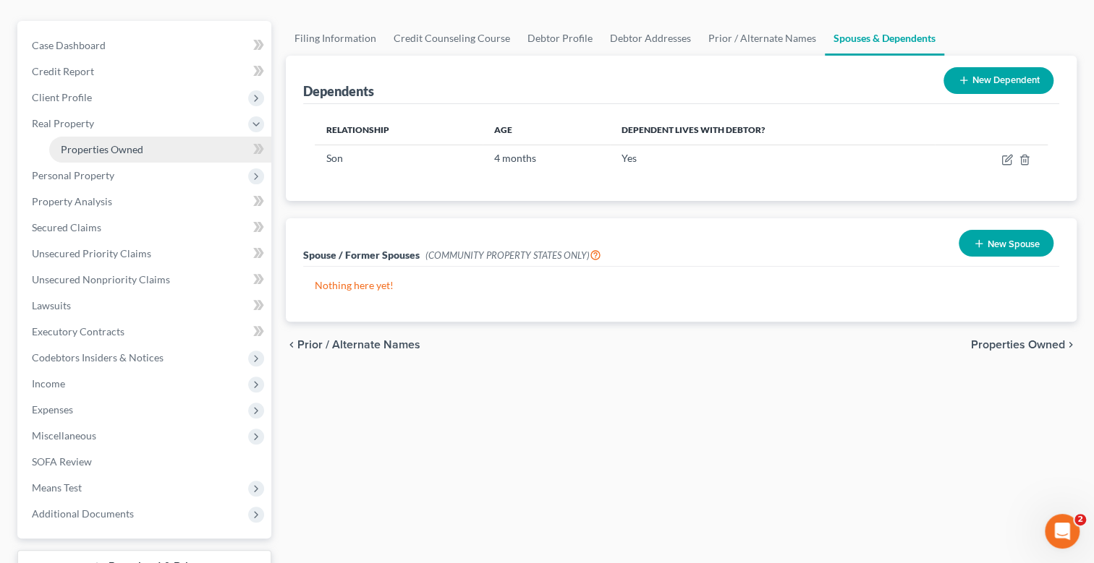
click at [116, 144] on span "Properties Owned" at bounding box center [102, 149] width 82 height 12
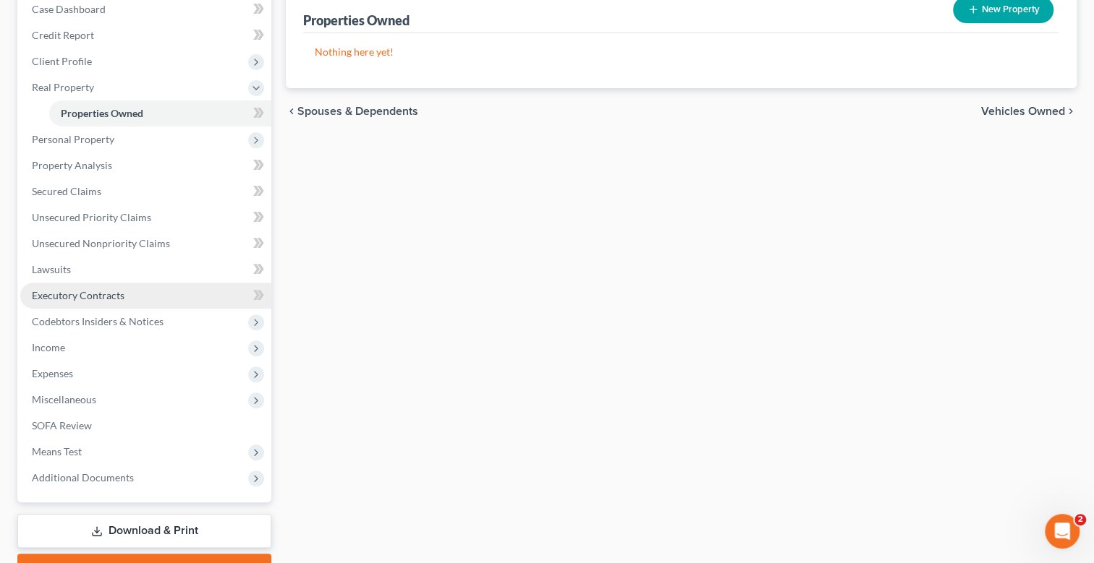
scroll to position [217, 0]
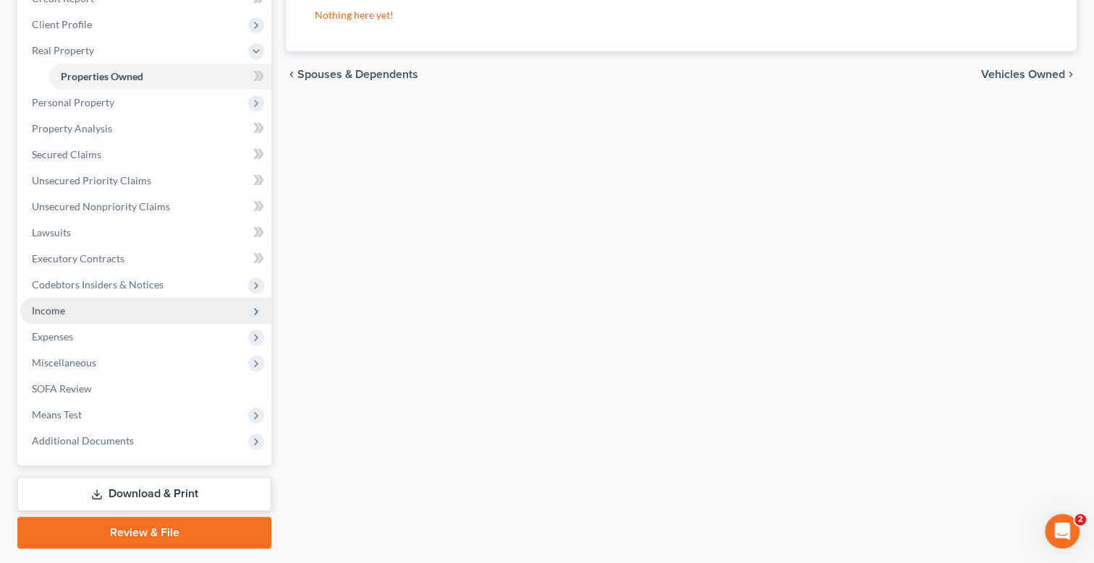
click at [72, 314] on span "Income" at bounding box center [145, 311] width 251 height 26
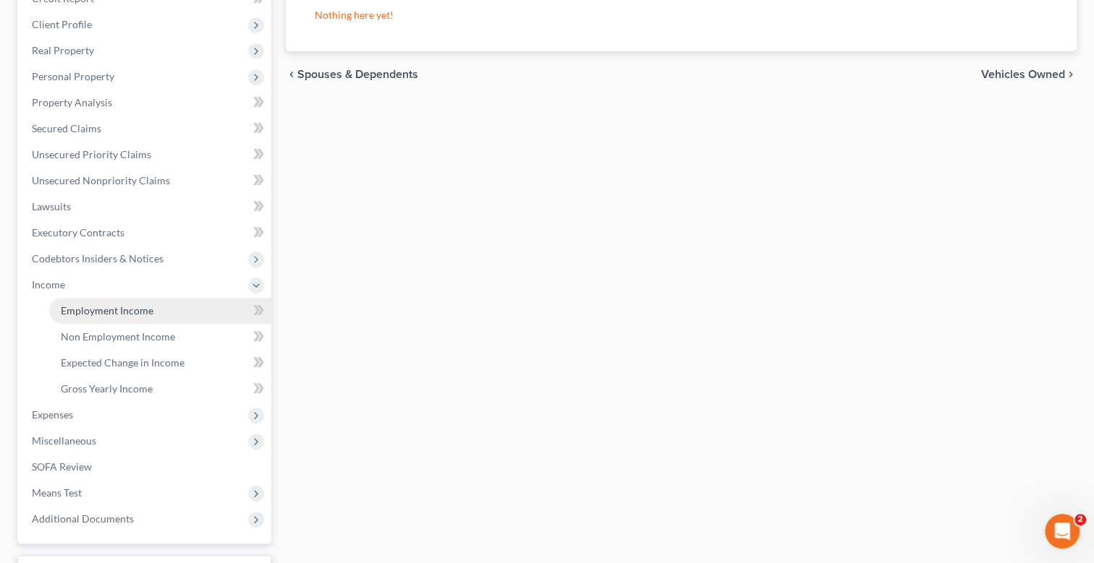
click at [129, 312] on span "Employment Income" at bounding box center [107, 311] width 93 height 12
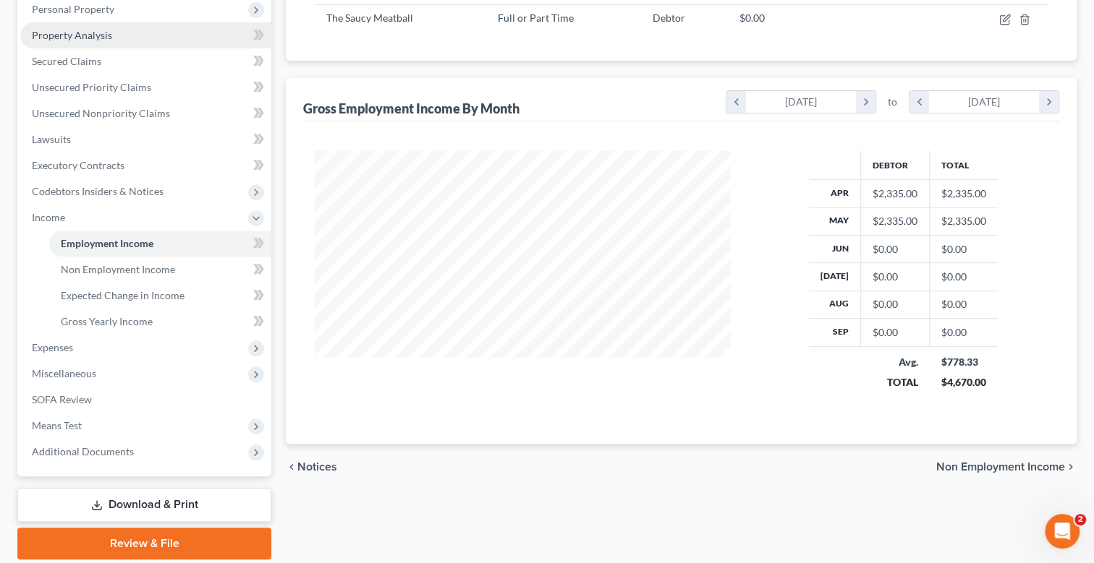
scroll to position [289, 0]
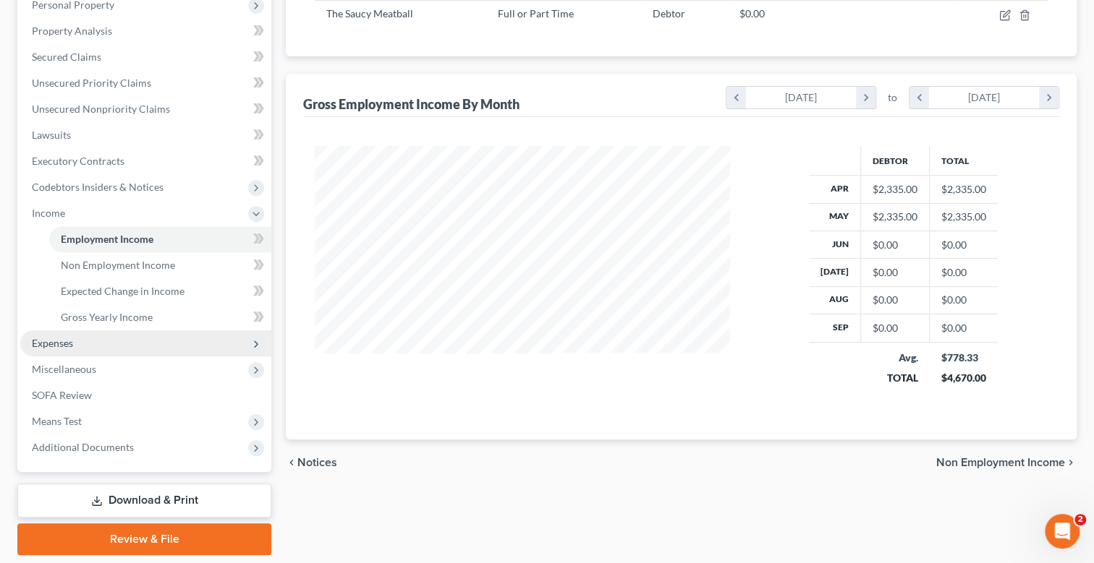
click at [72, 341] on span "Expenses" at bounding box center [52, 343] width 41 height 12
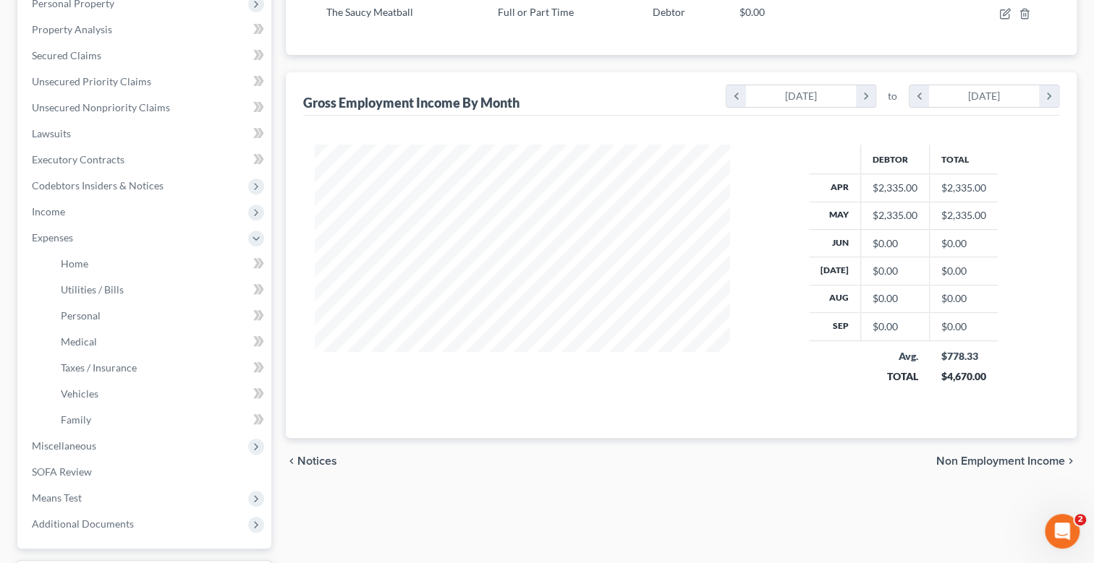
scroll to position [122, 0]
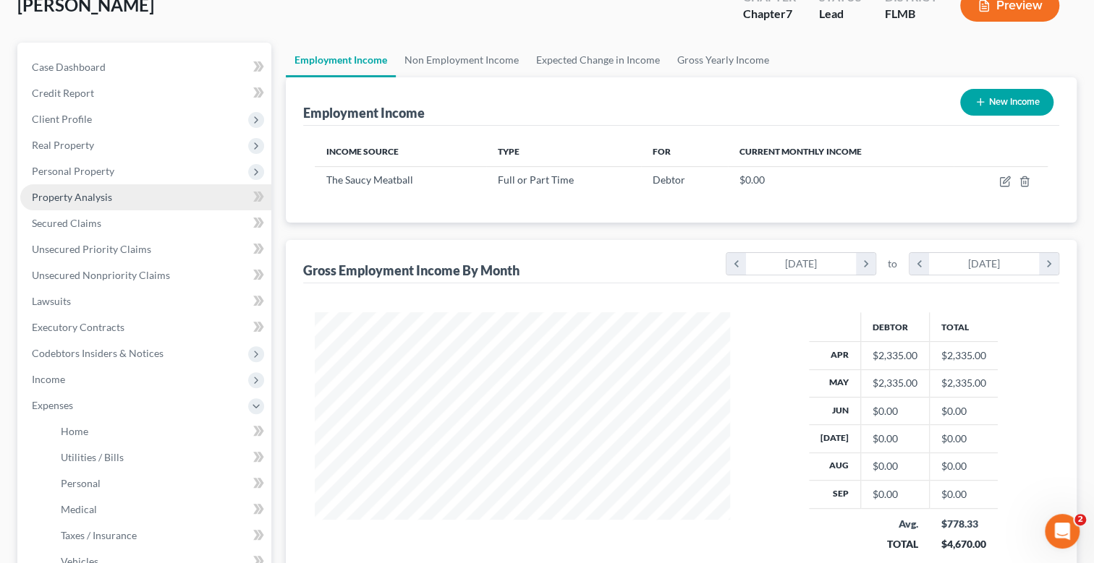
click at [99, 192] on span "Property Analysis" at bounding box center [72, 197] width 80 height 12
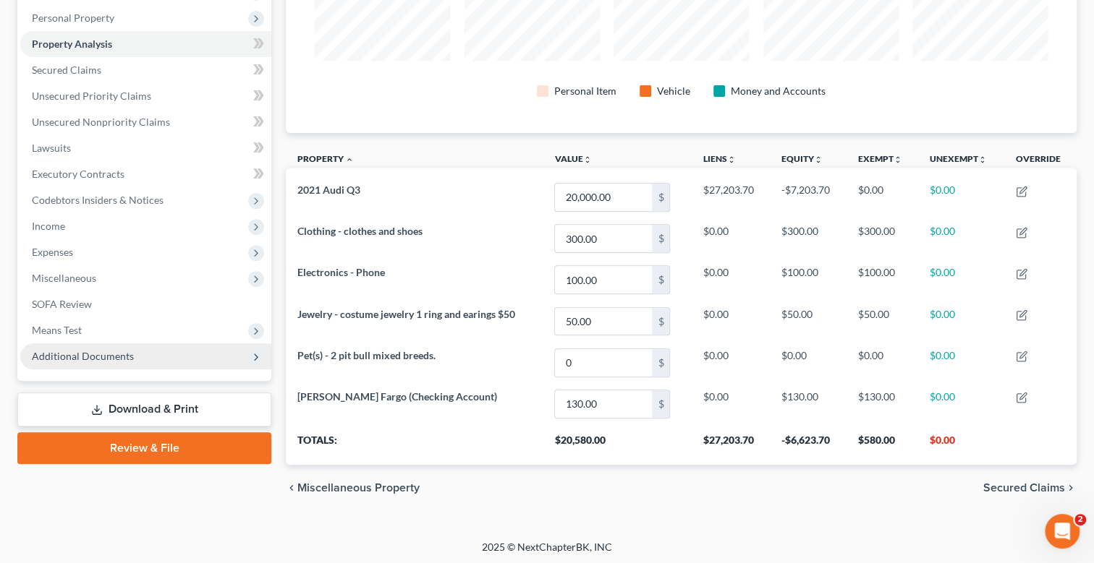
click at [98, 350] on span "Additional Documents" at bounding box center [83, 356] width 102 height 12
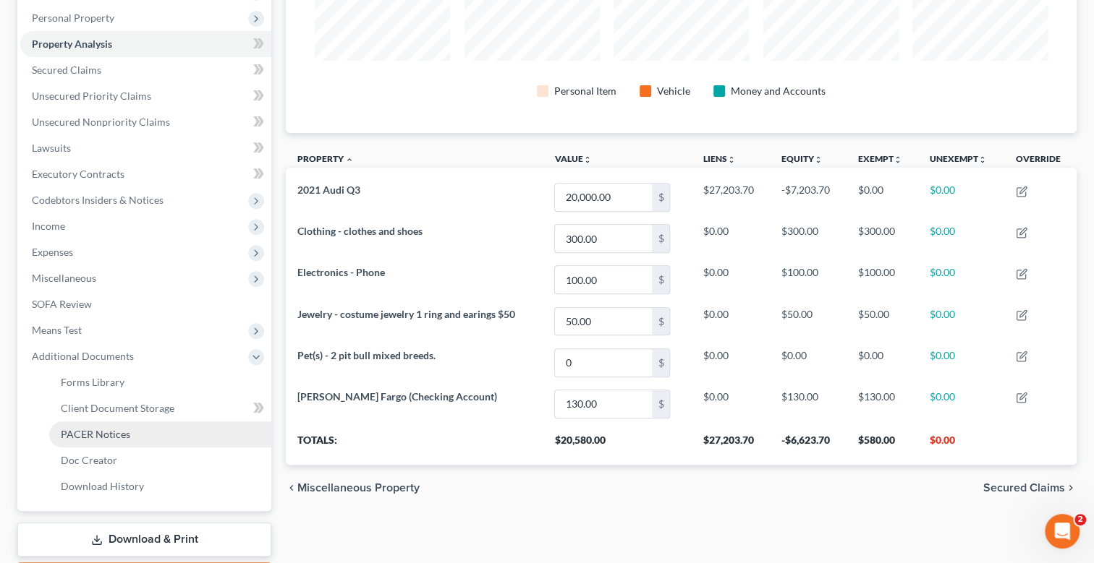
click at [103, 436] on span "PACER Notices" at bounding box center [95, 434] width 69 height 12
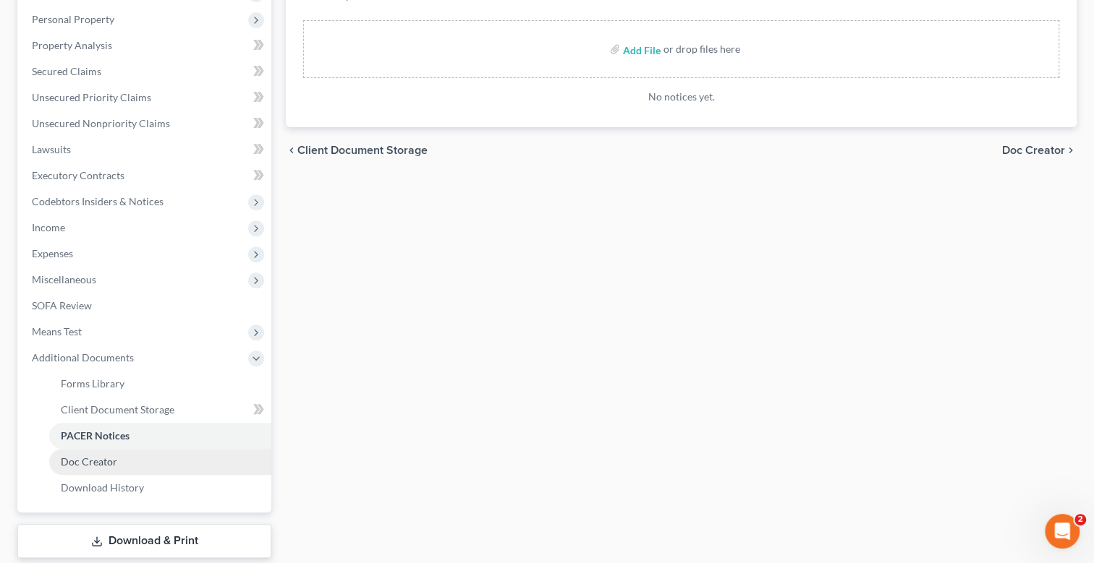
scroll to position [359, 0]
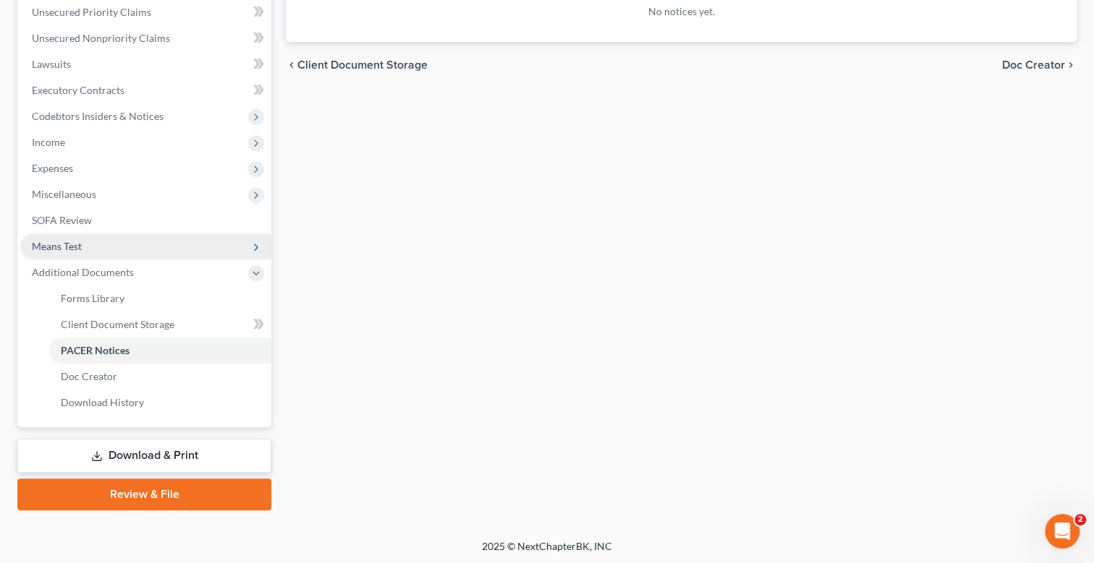
click at [67, 249] on span "Means Test" at bounding box center [57, 246] width 50 height 12
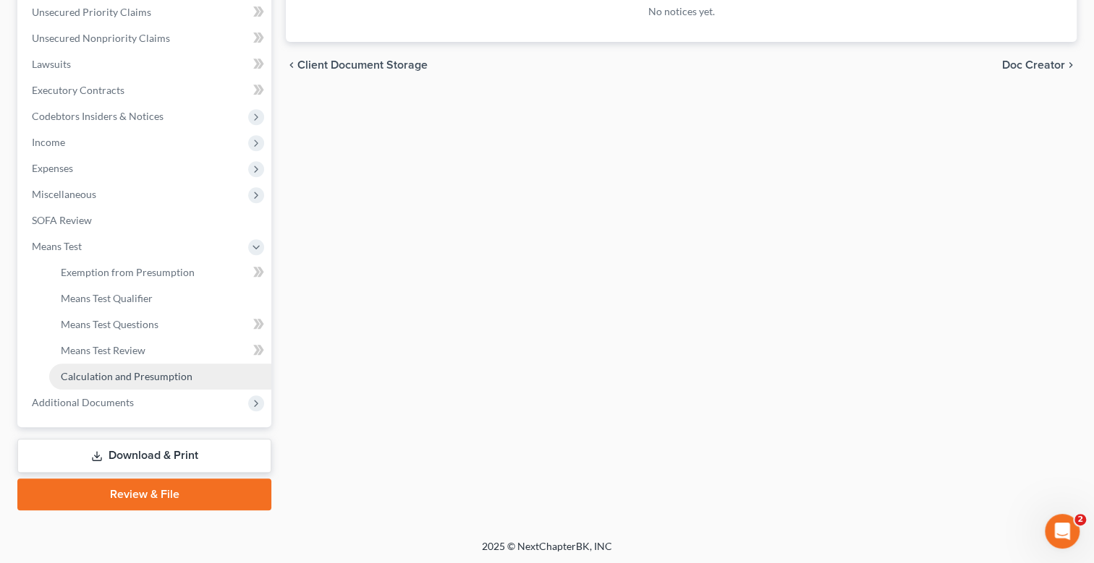
click at [150, 376] on span "Calculation and Presumption" at bounding box center [127, 376] width 132 height 12
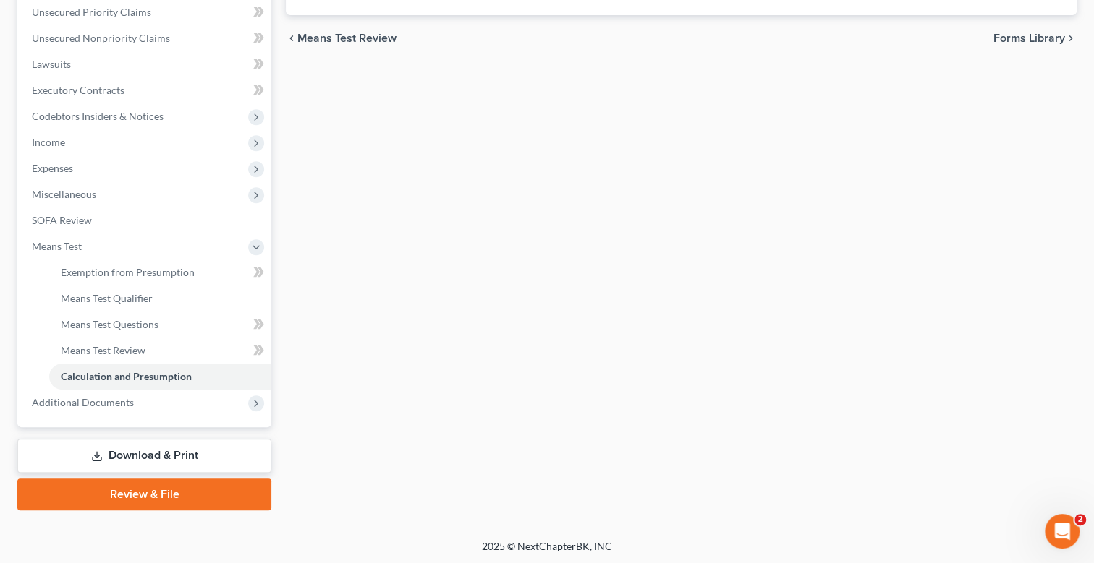
click at [159, 445] on link "Download & Print" at bounding box center [144, 456] width 254 height 34
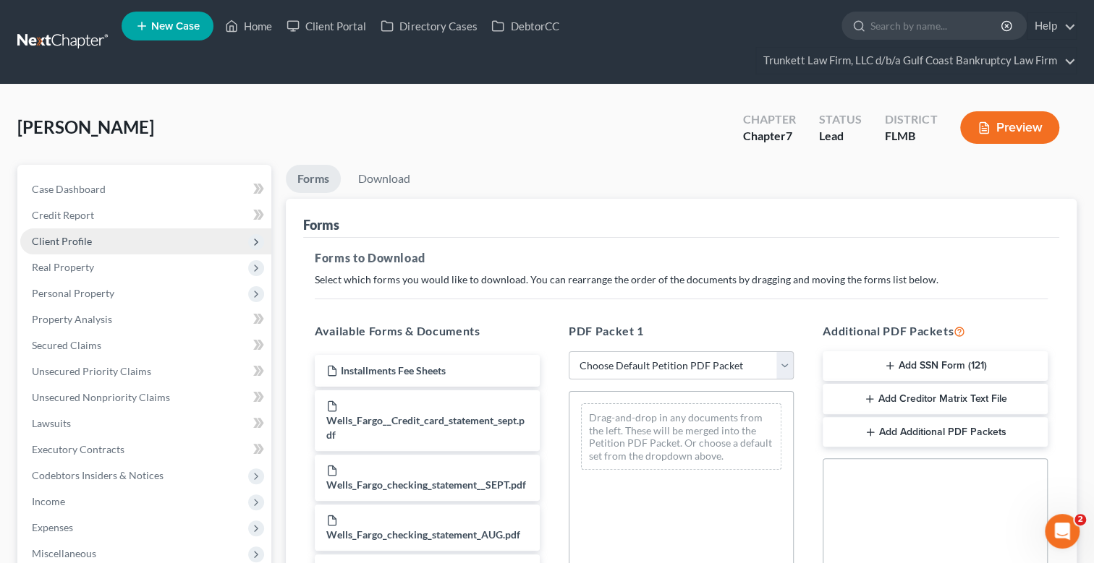
click at [72, 235] on span "Client Profile" at bounding box center [62, 241] width 60 height 12
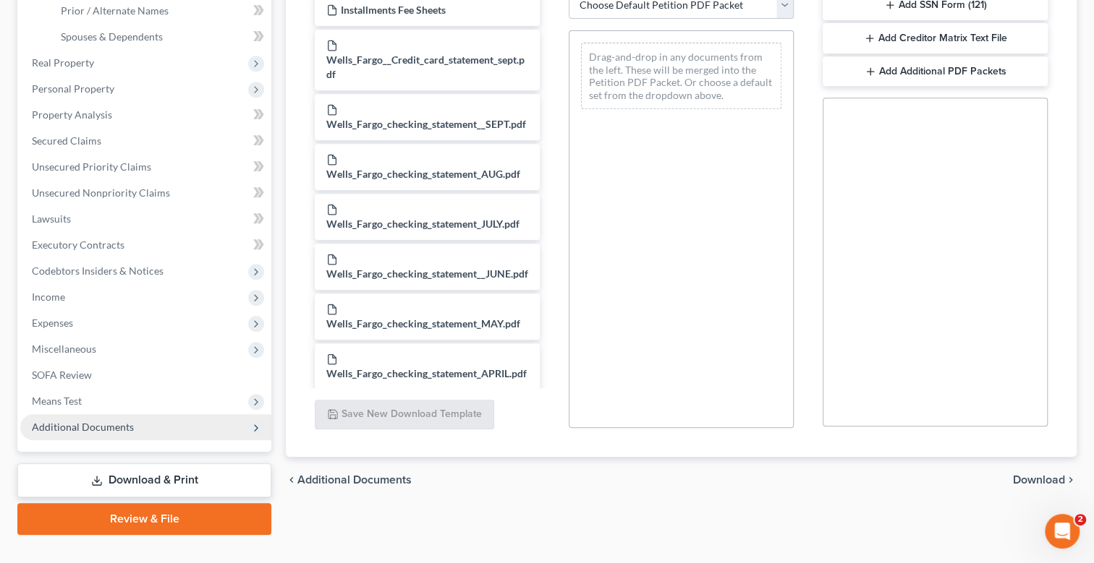
click at [82, 422] on span "Additional Documents" at bounding box center [83, 427] width 102 height 12
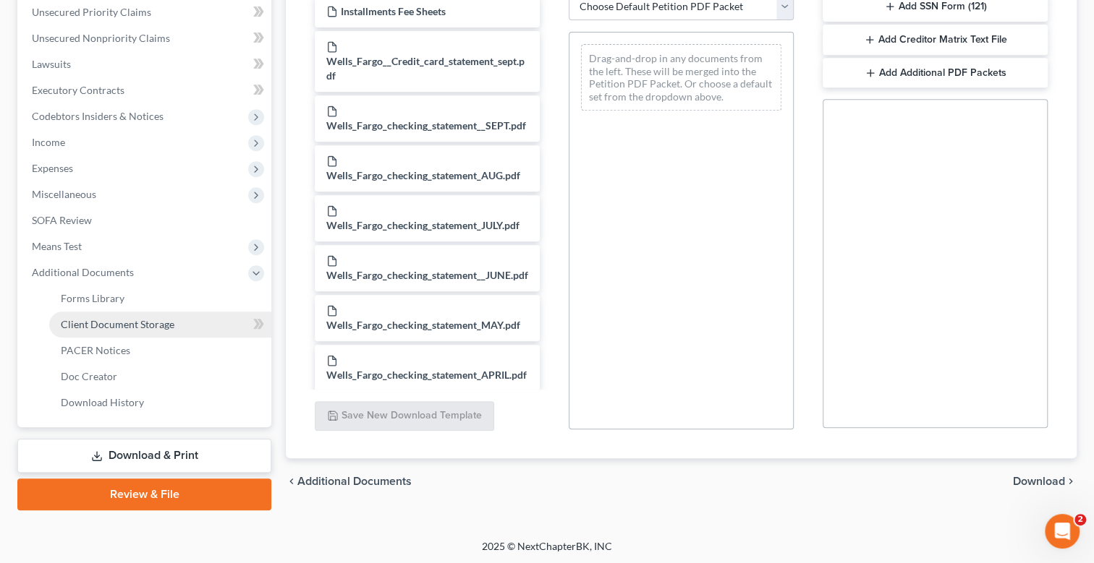
click at [152, 323] on span "Client Document Storage" at bounding box center [118, 324] width 114 height 12
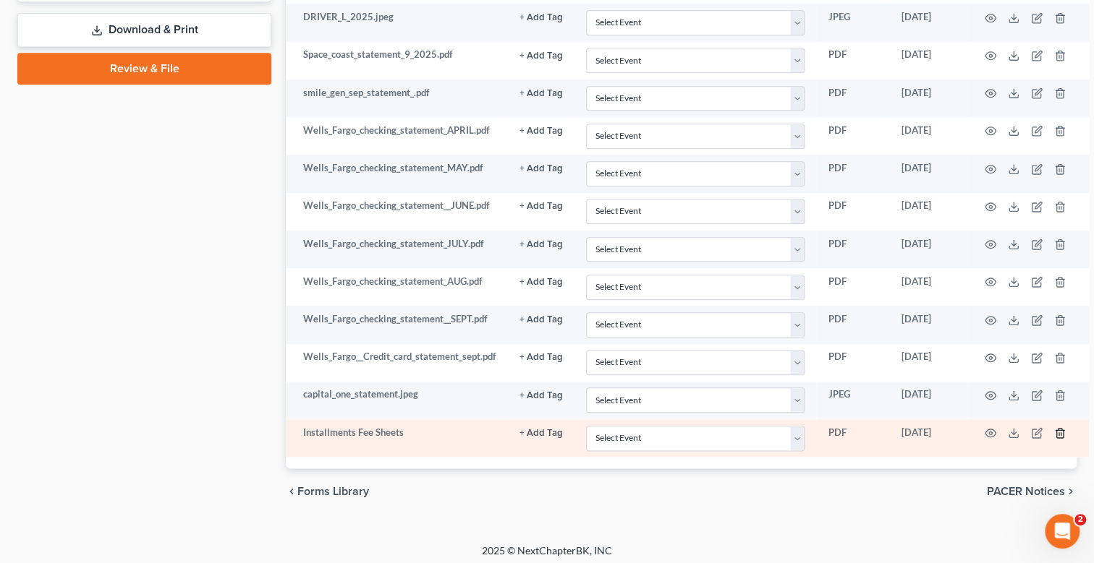
click at [1057, 429] on icon "button" at bounding box center [1060, 433] width 7 height 9
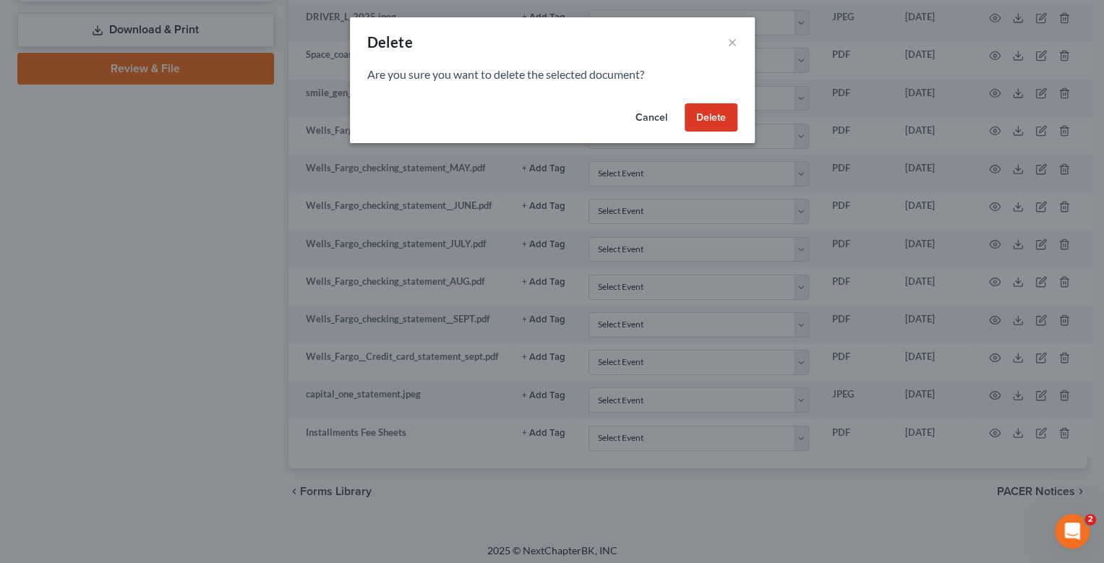
click at [719, 115] on button "Delete" at bounding box center [711, 117] width 53 height 29
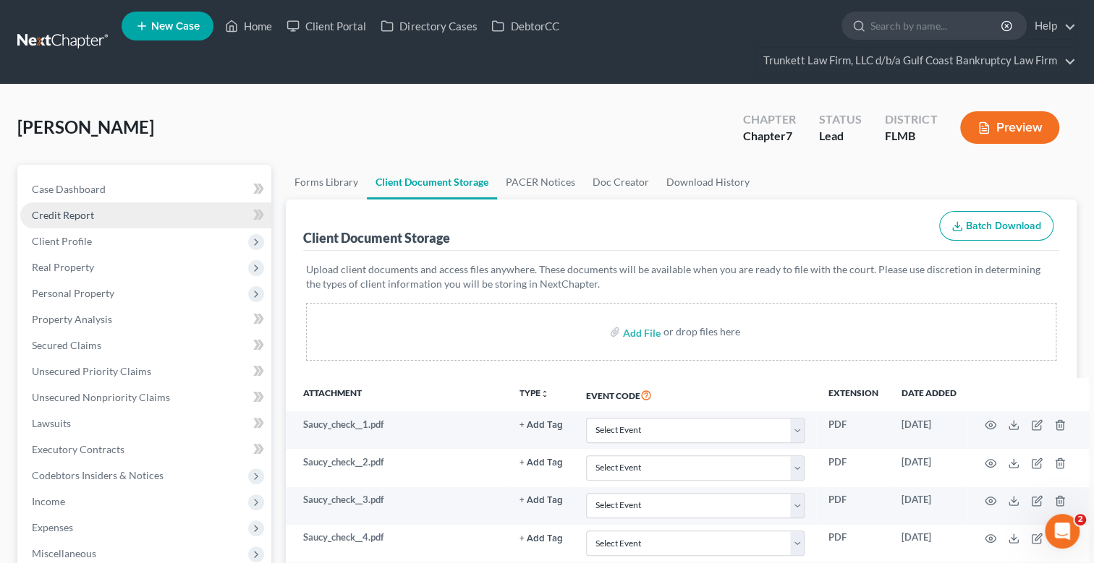
click at [79, 216] on span "Credit Report" at bounding box center [63, 215] width 62 height 12
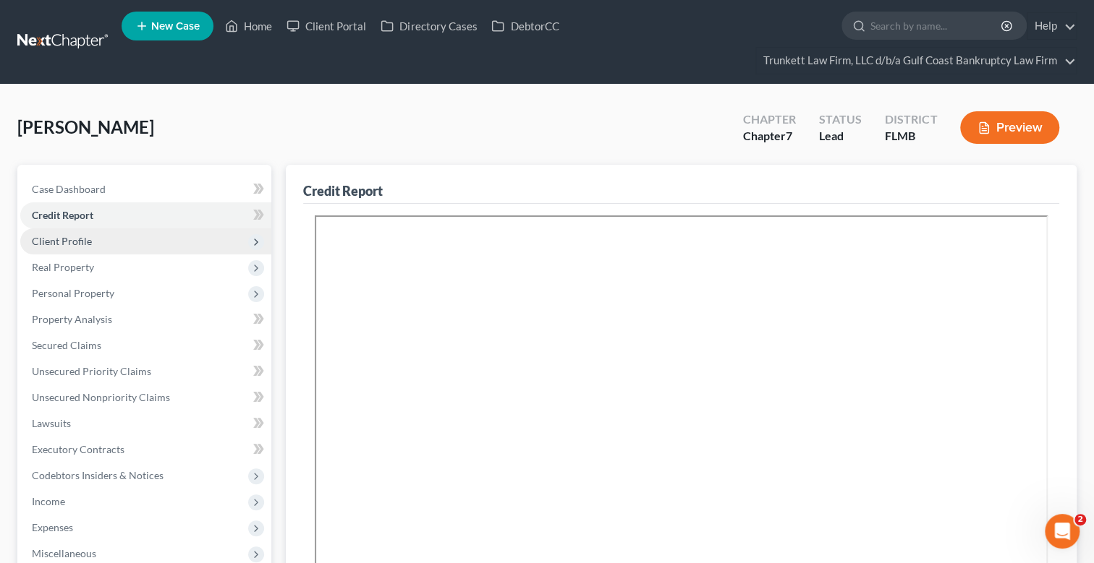
click at [83, 237] on span "Client Profile" at bounding box center [62, 241] width 60 height 12
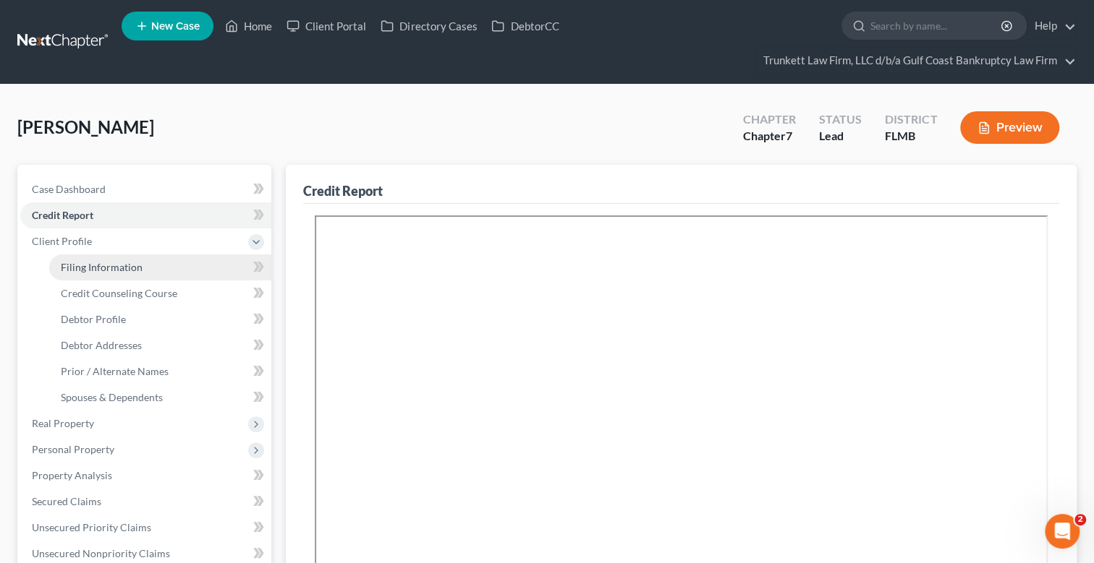
click at [113, 267] on span "Filing Information" at bounding box center [102, 267] width 82 height 12
select select "1"
select select "0"
select select "9"
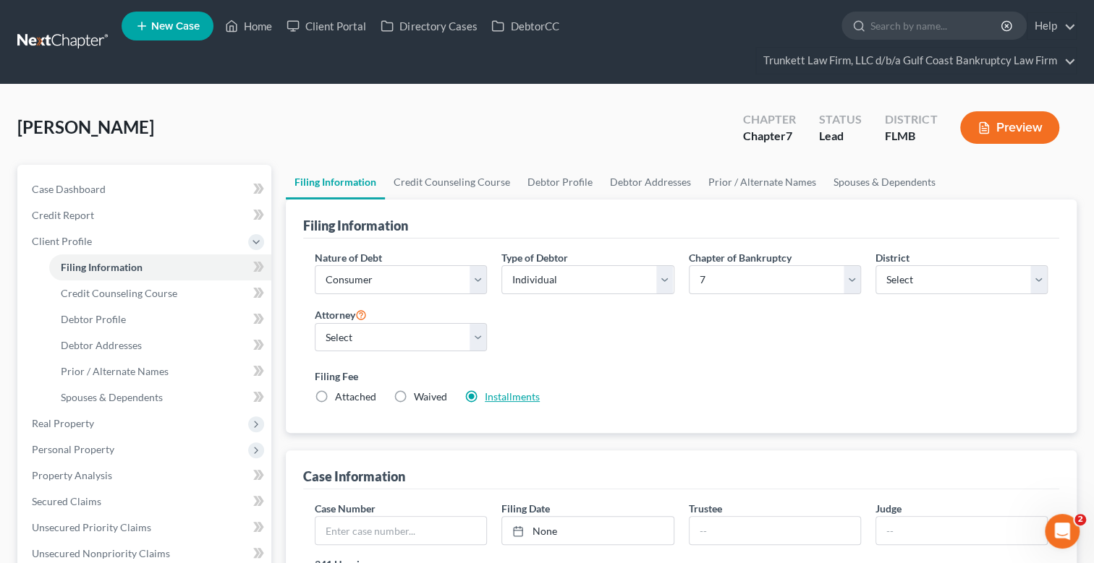
click at [498, 393] on link "Installments" at bounding box center [512, 397] width 55 height 12
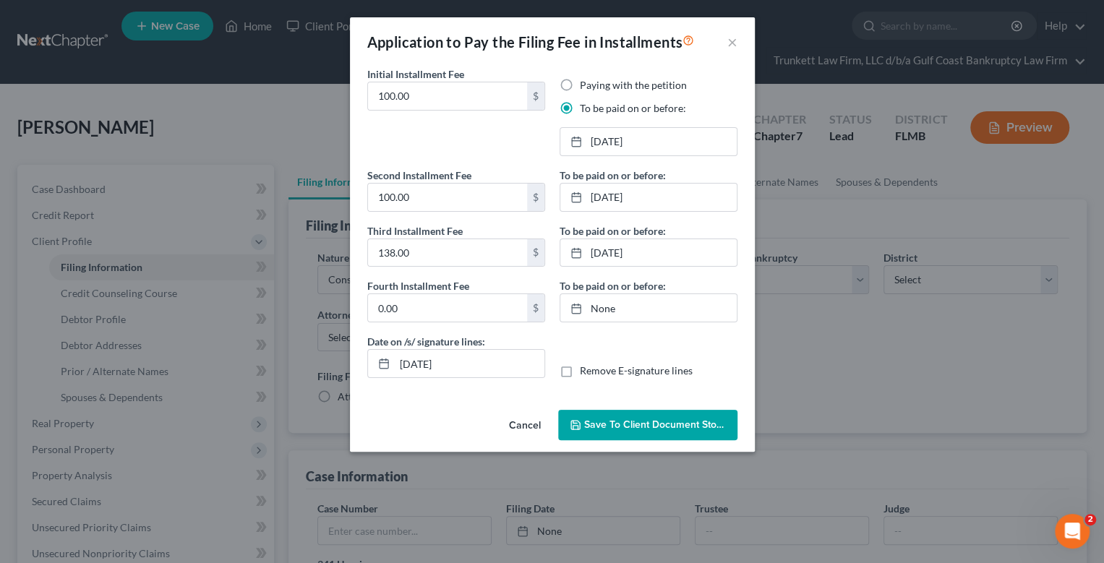
click at [668, 430] on button "Save to Client Document Storage" at bounding box center [647, 425] width 179 height 30
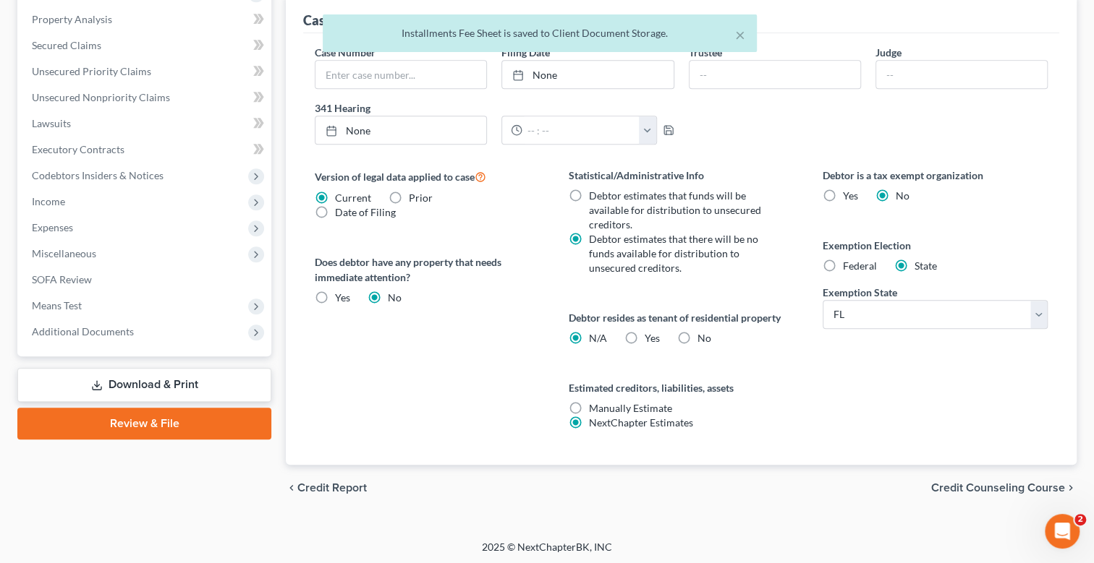
click at [148, 379] on link "Download & Print" at bounding box center [144, 385] width 254 height 34
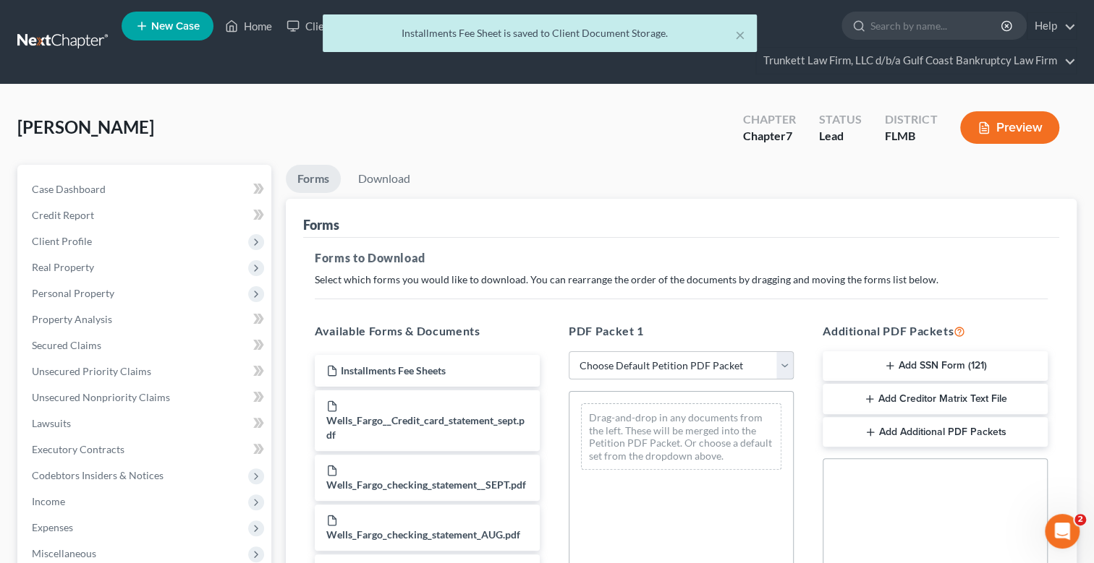
drag, startPoint x: 658, startPoint y: 360, endPoint x: 649, endPoint y: 367, distance: 11.9
click at [658, 360] on select "Choose Default Petition PDF Packet Complete Bankruptcy Petition (all forms and …" at bounding box center [681, 366] width 225 height 29
select select "0"
click at [569, 352] on select "Choose Default Petition PDF Packet Complete Bankruptcy Petition (all forms and …" at bounding box center [681, 366] width 225 height 29
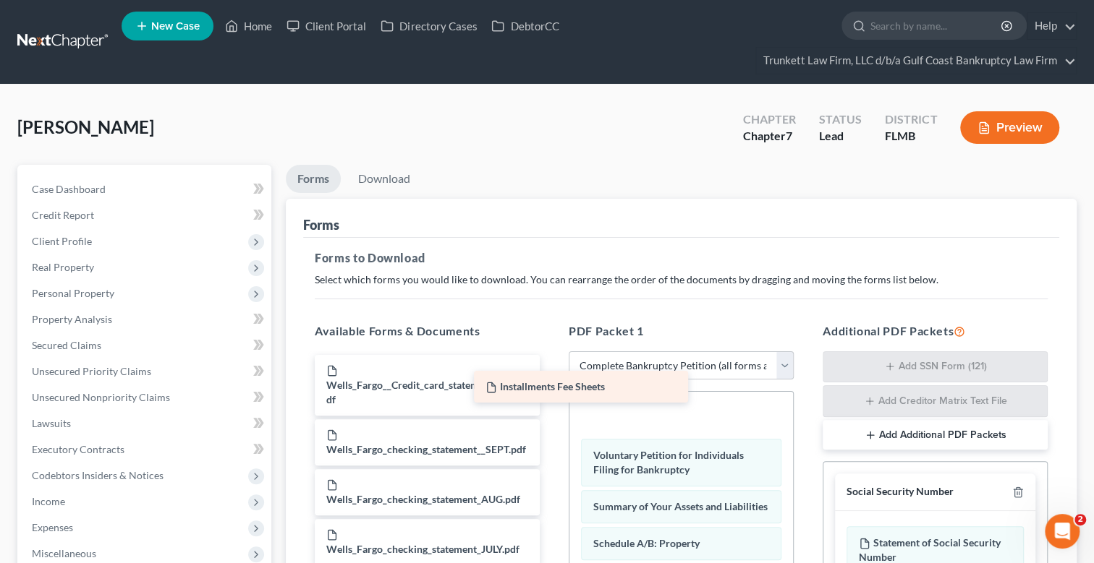
drag, startPoint x: 439, startPoint y: 376, endPoint x: 704, endPoint y: 414, distance: 267.5
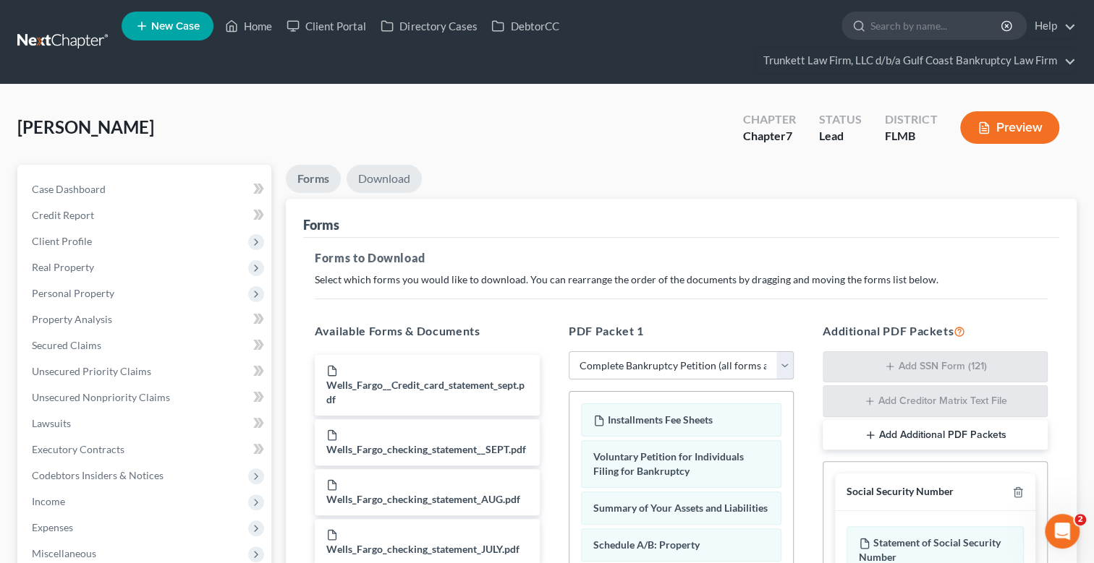
click at [377, 174] on link "Download" at bounding box center [383, 179] width 75 height 28
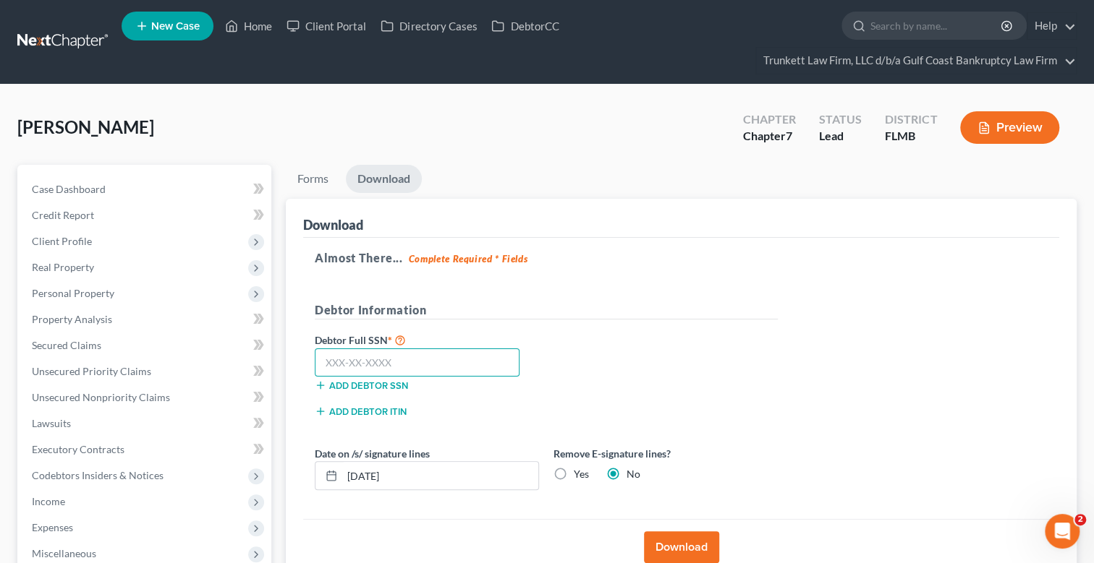
click at [361, 354] on input "text" at bounding box center [417, 363] width 205 height 29
type input "222-86-1318"
click at [574, 473] on label "Yes" at bounding box center [581, 474] width 15 height 14
click at [579, 473] on input "Yes" at bounding box center [583, 471] width 9 height 9
radio input "true"
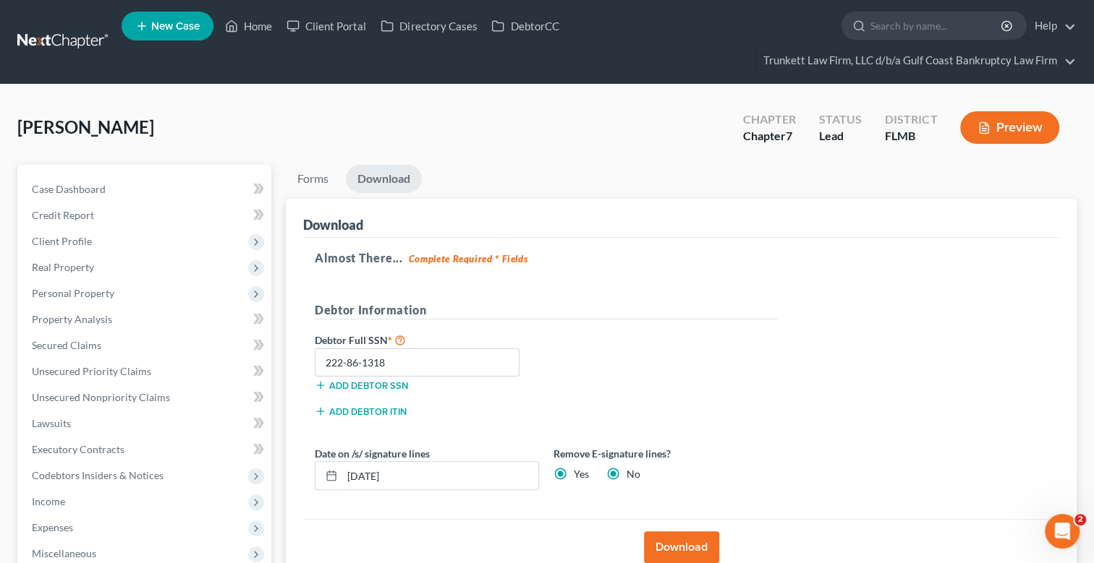
radio input "false"
click at [686, 543] on button "Download" at bounding box center [681, 548] width 75 height 32
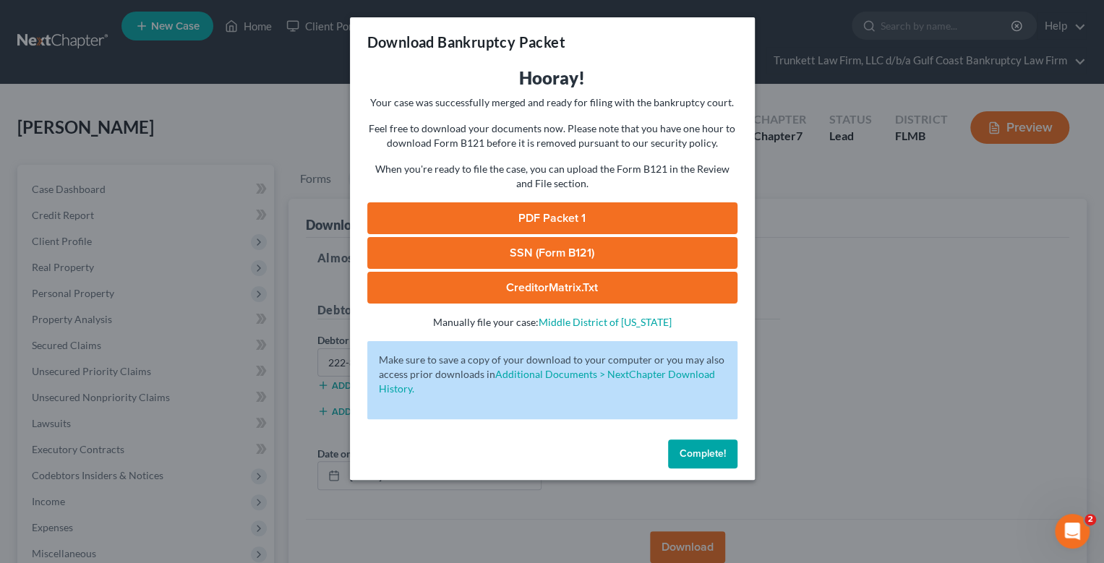
click at [540, 247] on link "SSN (Form B121)" at bounding box center [552, 253] width 370 height 32
click at [562, 210] on link "PDF Packet 1" at bounding box center [552, 219] width 370 height 32
click at [710, 448] on span "Complete!" at bounding box center [703, 454] width 46 height 12
